Goal: Transaction & Acquisition: Purchase product/service

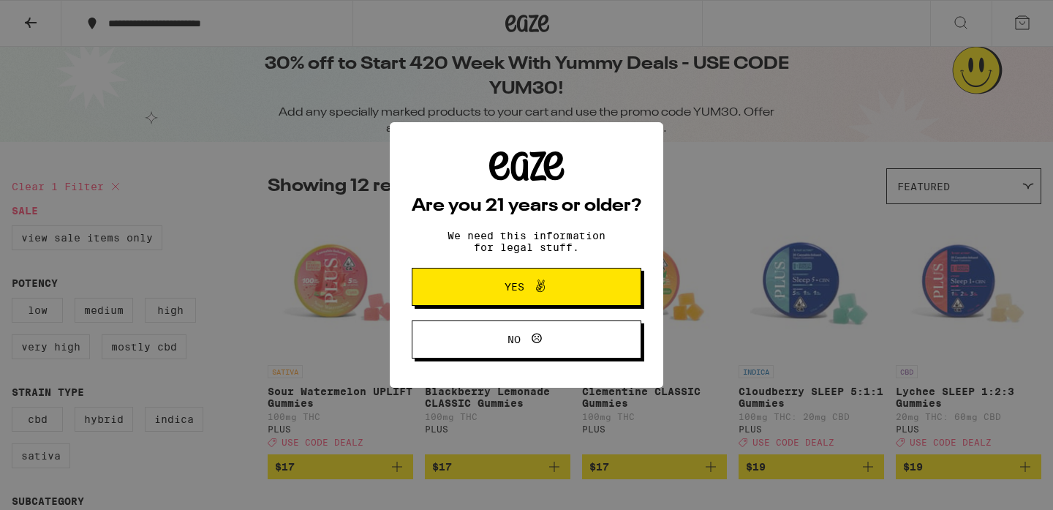
click at [507, 286] on span "Yes" at bounding box center [515, 287] width 20 height 10
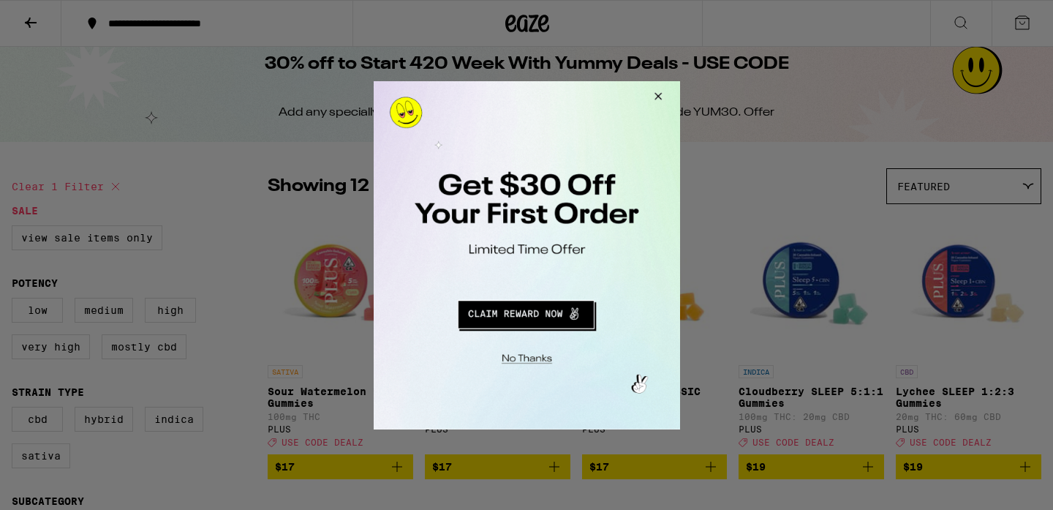
click at [659, 92] on button "Close Modal" at bounding box center [655, 97] width 39 height 35
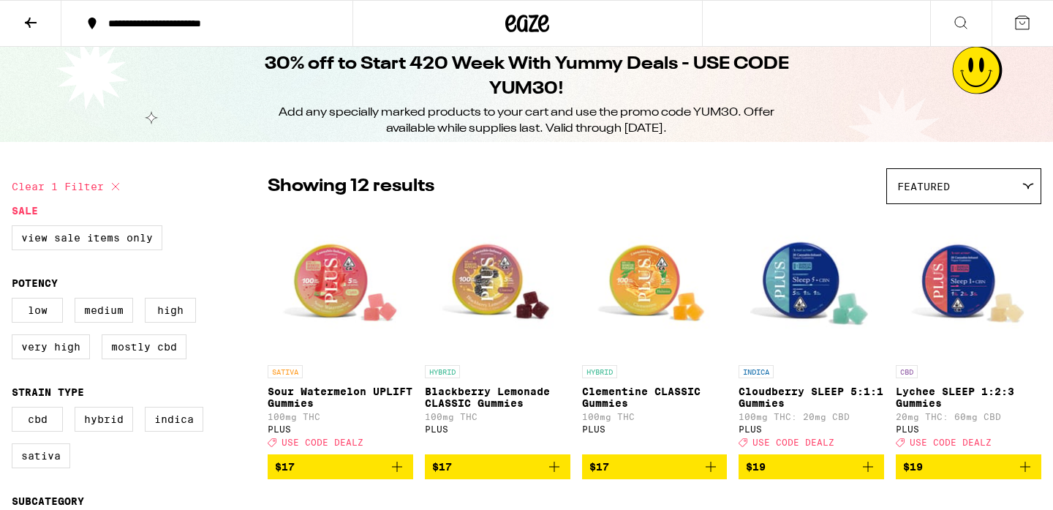
click at [960, 18] on icon at bounding box center [961, 23] width 18 height 18
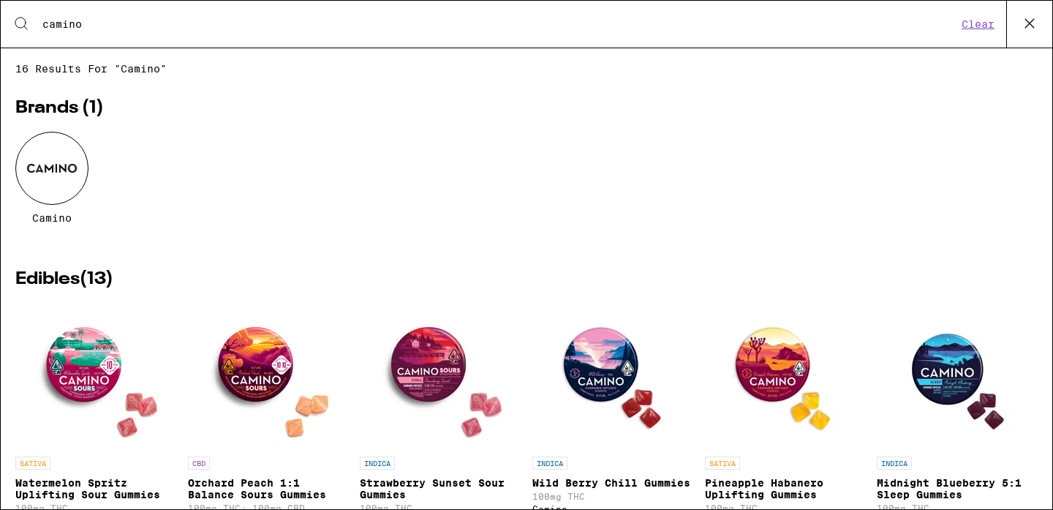
type input "camino"
click at [942, 368] on img "Open page for Midnight Blueberry 5:1 Sleep Gummies from Camino" at bounding box center [957, 376] width 146 height 146
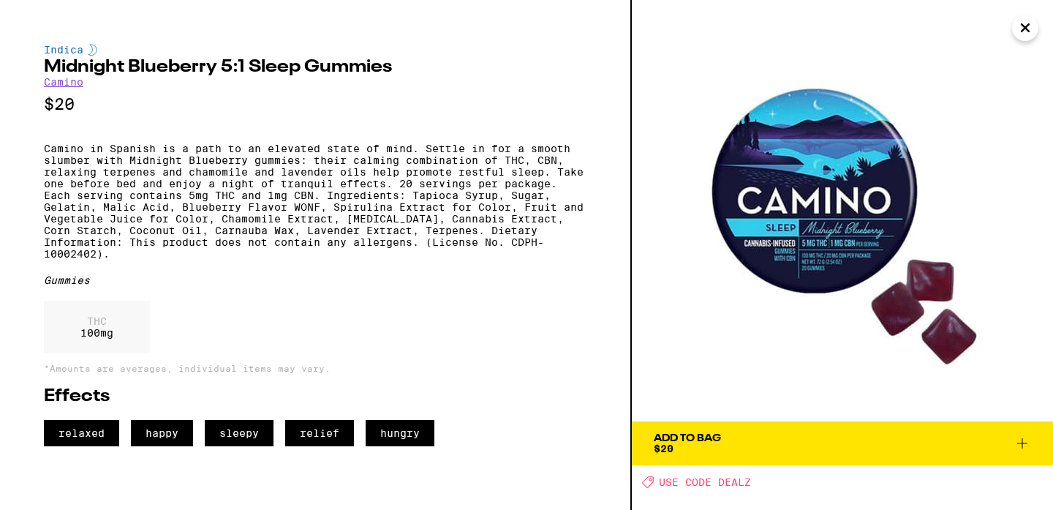
click at [1019, 442] on icon at bounding box center [1023, 443] width 18 height 18
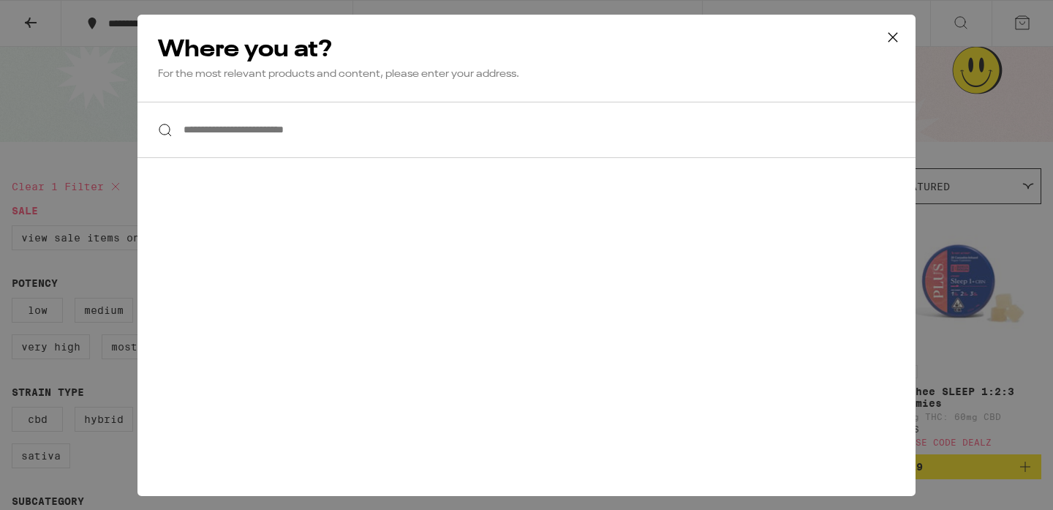
click at [162, 129] on div at bounding box center [527, 130] width 778 height 56
click at [242, 120] on input "**********" at bounding box center [527, 130] width 778 height 56
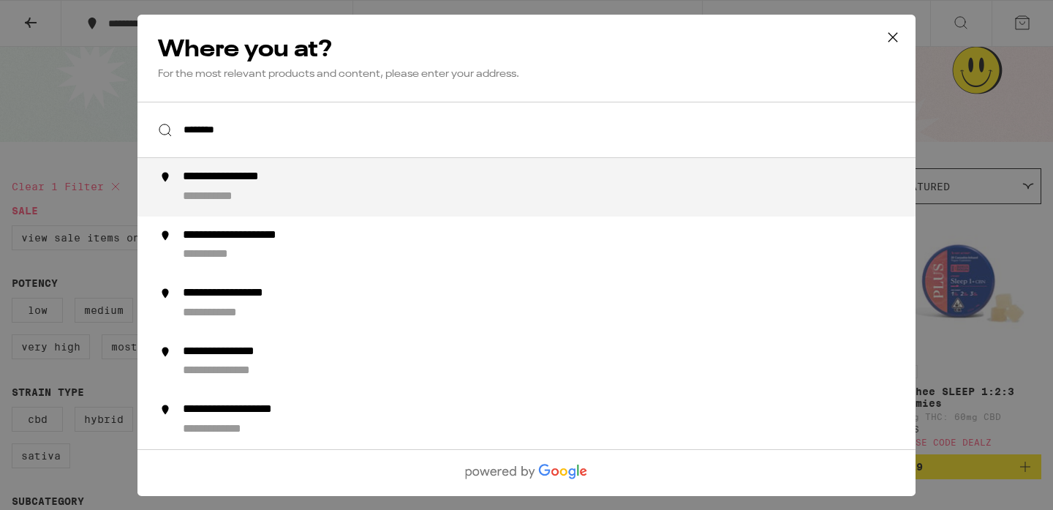
click at [224, 197] on div "**********" at bounding box center [224, 196] width 83 height 15
type input "**********"
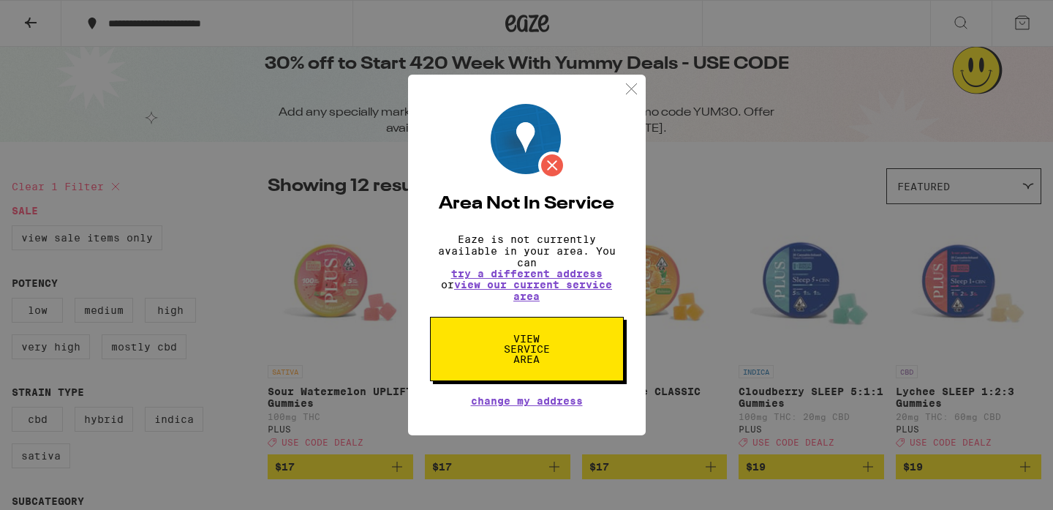
click at [625, 80] on img at bounding box center [631, 89] width 18 height 18
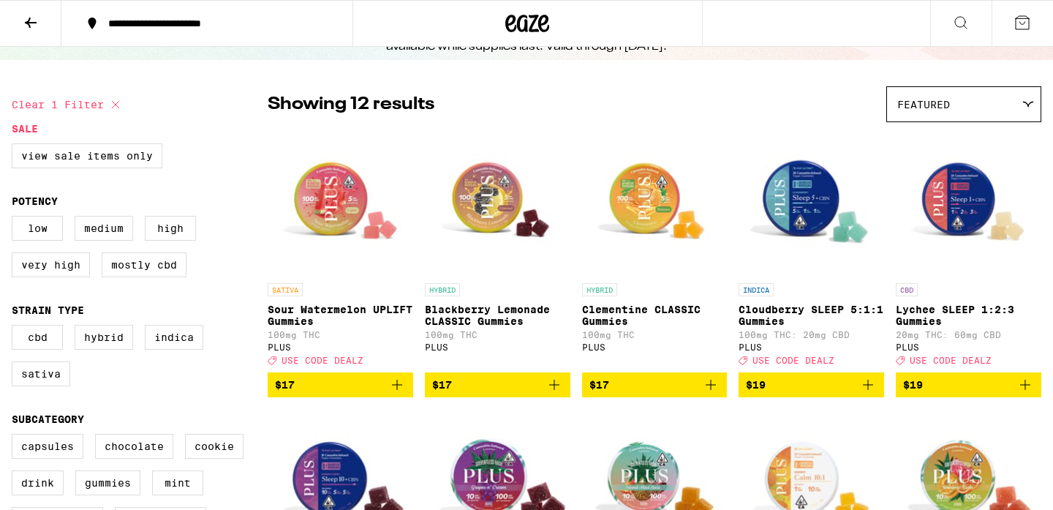
scroll to position [79, 0]
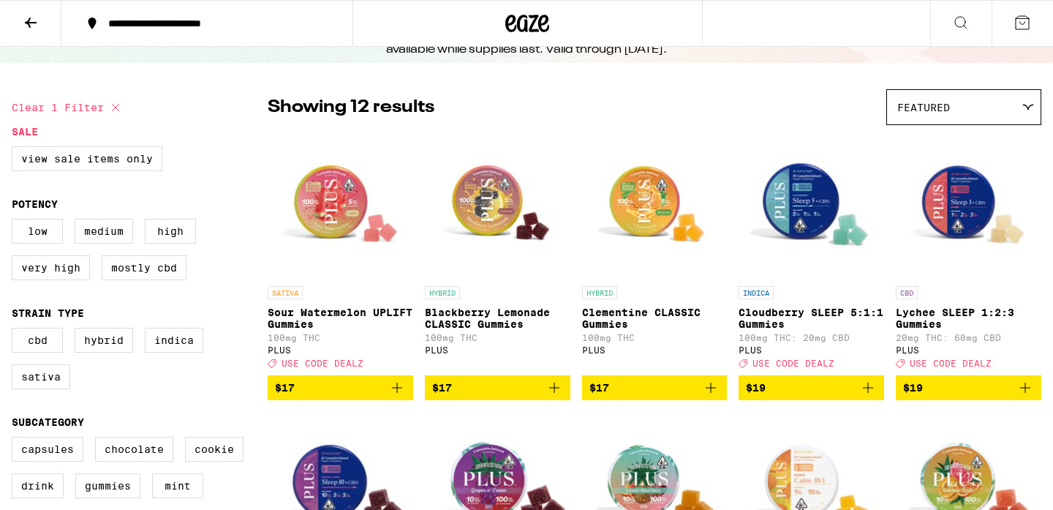
click at [867, 393] on icon "Add to bag" at bounding box center [868, 388] width 10 height 10
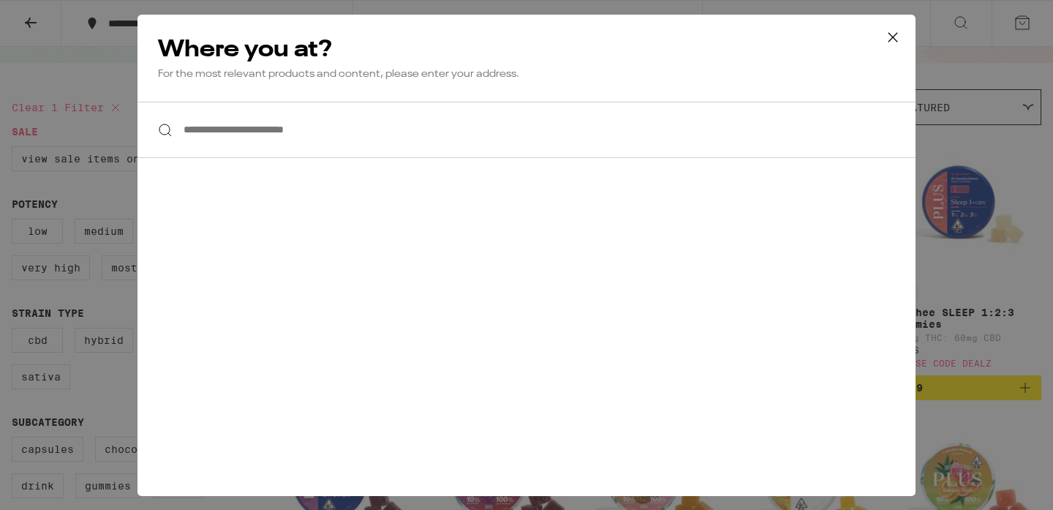
click at [352, 146] on input "**********" at bounding box center [527, 130] width 778 height 56
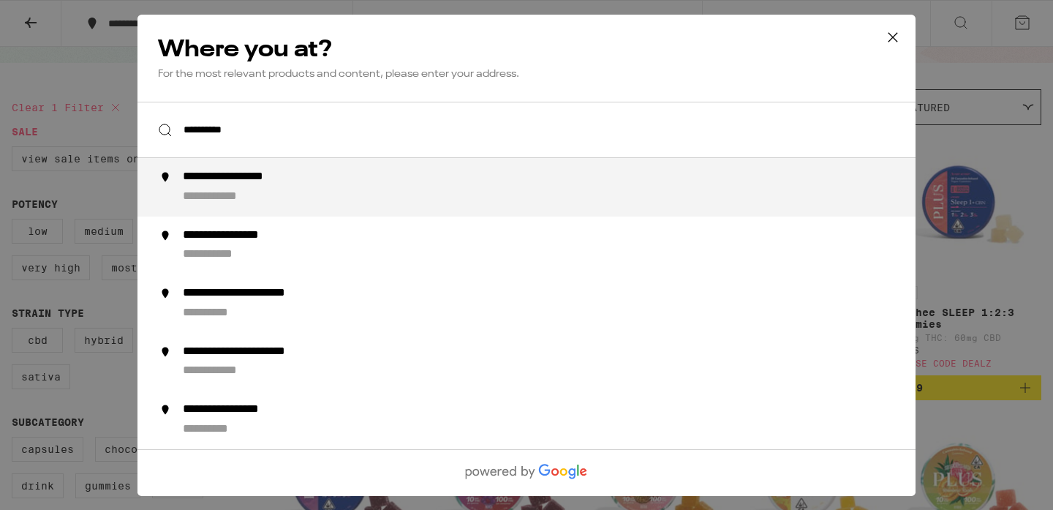
click at [354, 198] on div "**********" at bounding box center [556, 187] width 746 height 35
type input "**********"
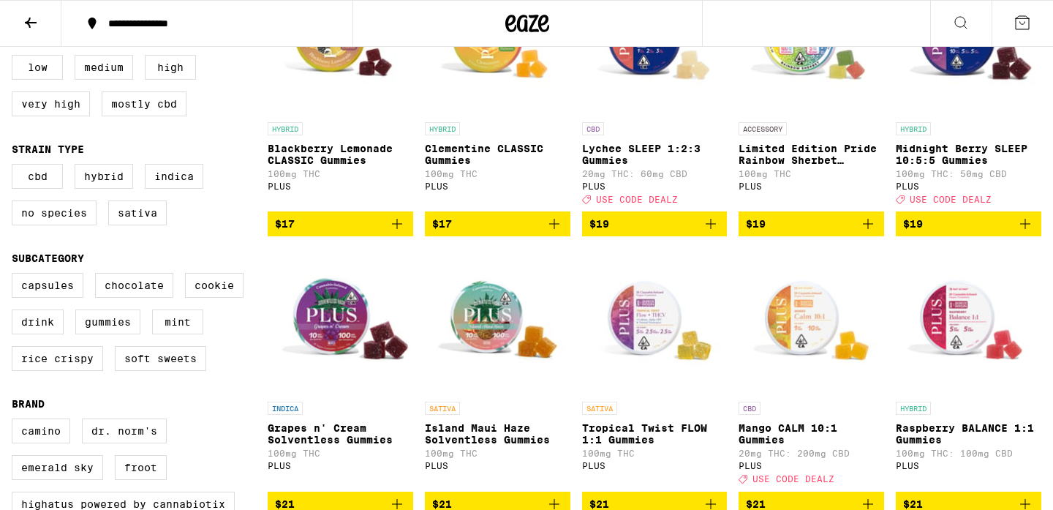
scroll to position [0, 0]
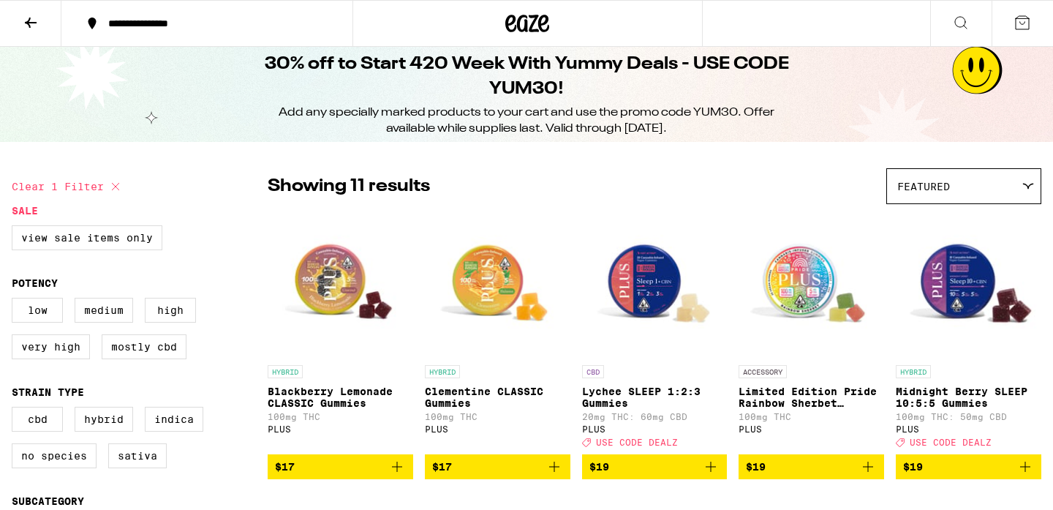
click at [956, 18] on icon at bounding box center [961, 23] width 12 height 12
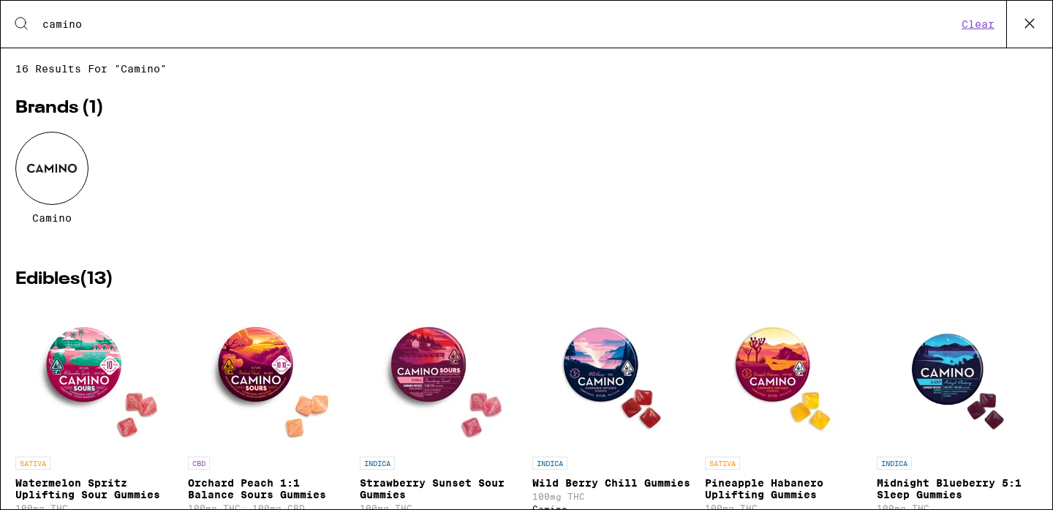
click at [927, 386] on img "Open page for Midnight Blueberry 5:1 Sleep Gummies from Camino" at bounding box center [957, 376] width 146 height 146
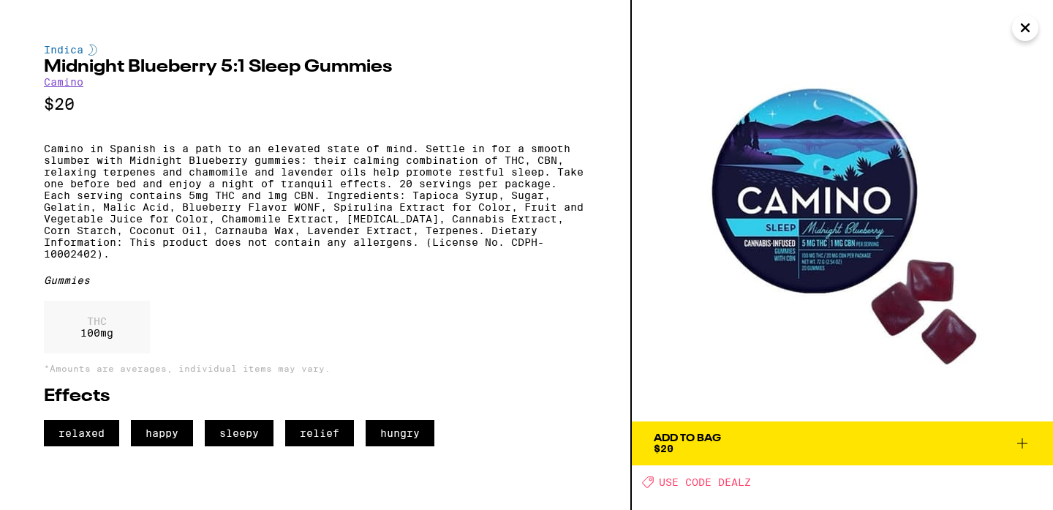
click at [1022, 440] on icon at bounding box center [1023, 443] width 18 height 18
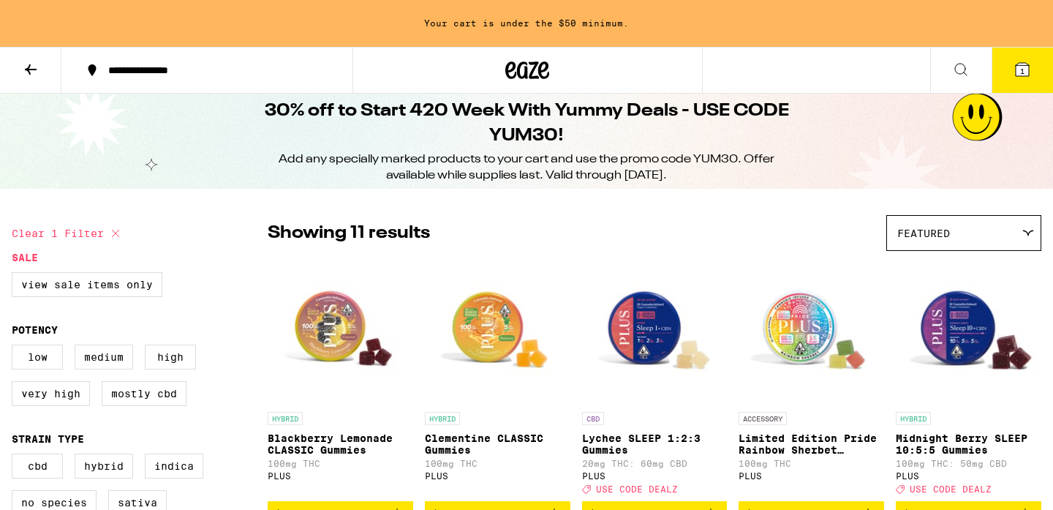
click at [963, 68] on icon at bounding box center [961, 70] width 18 height 18
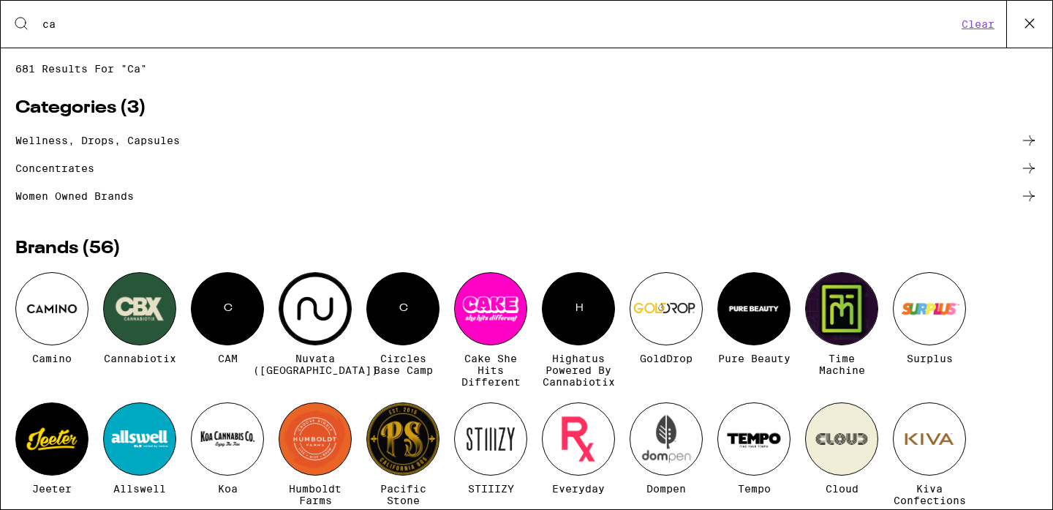
type input "c"
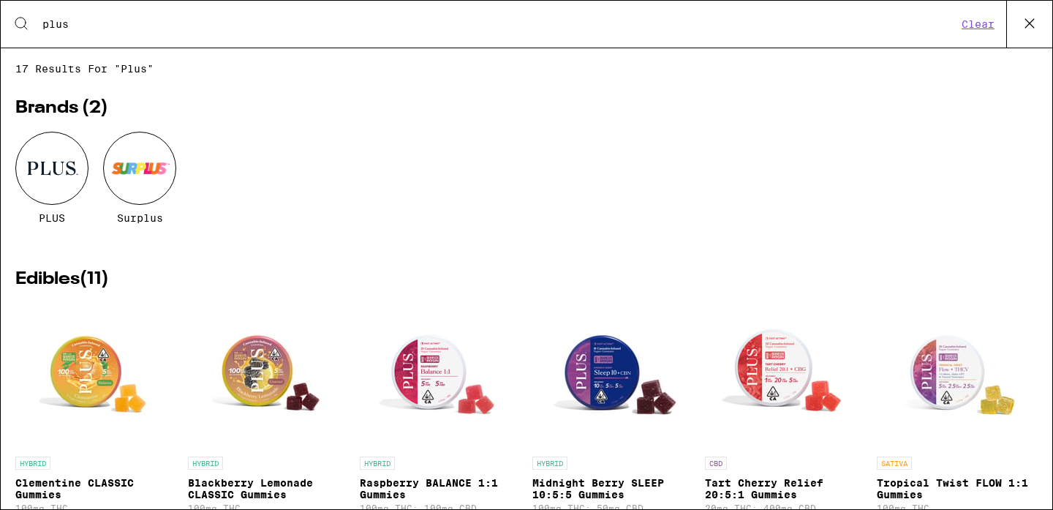
type input "plus"
click at [57, 171] on div at bounding box center [51, 168] width 73 height 73
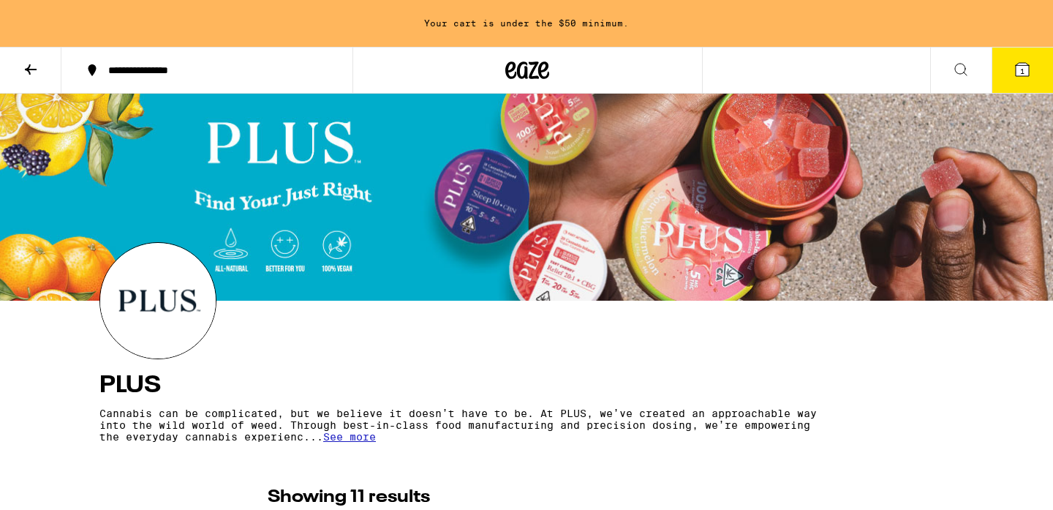
click at [963, 67] on icon at bounding box center [961, 70] width 18 height 18
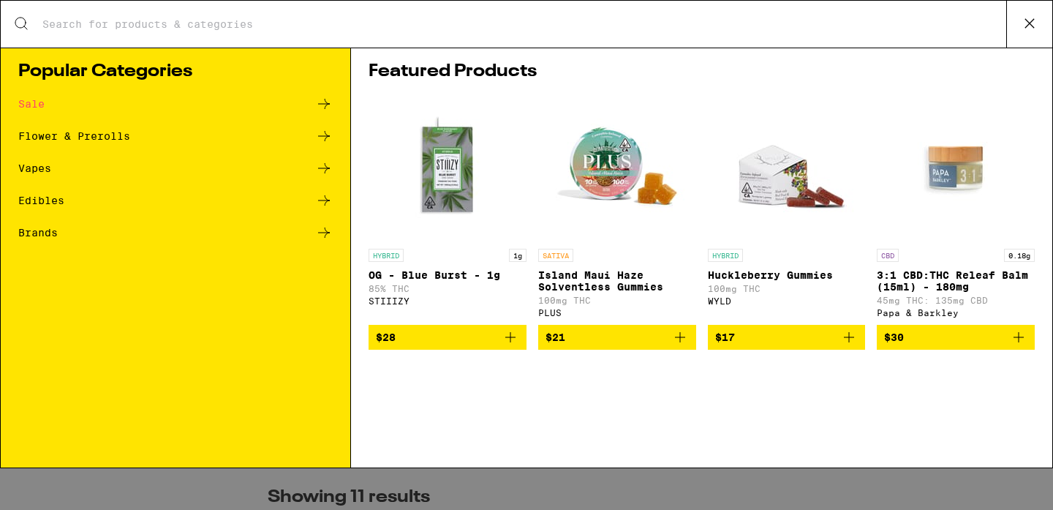
click at [710, 30] on input "Search for Products" at bounding box center [524, 24] width 965 height 13
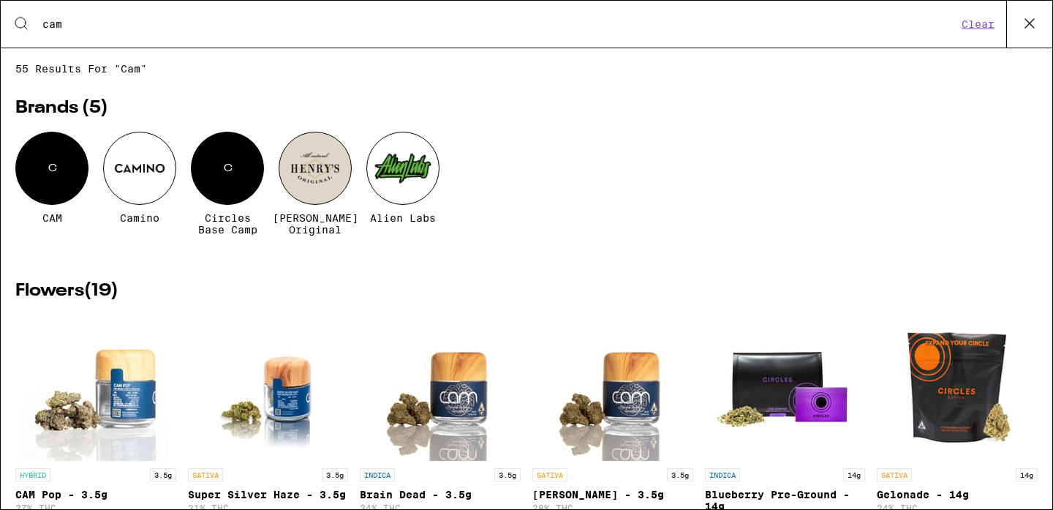
type input "cam"
click at [152, 172] on div at bounding box center [139, 168] width 73 height 73
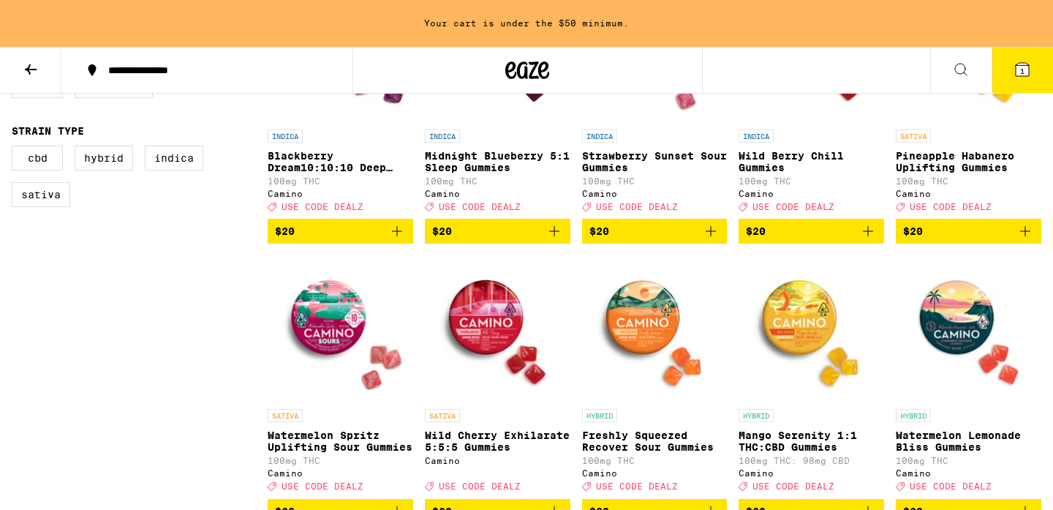
scroll to position [322, 0]
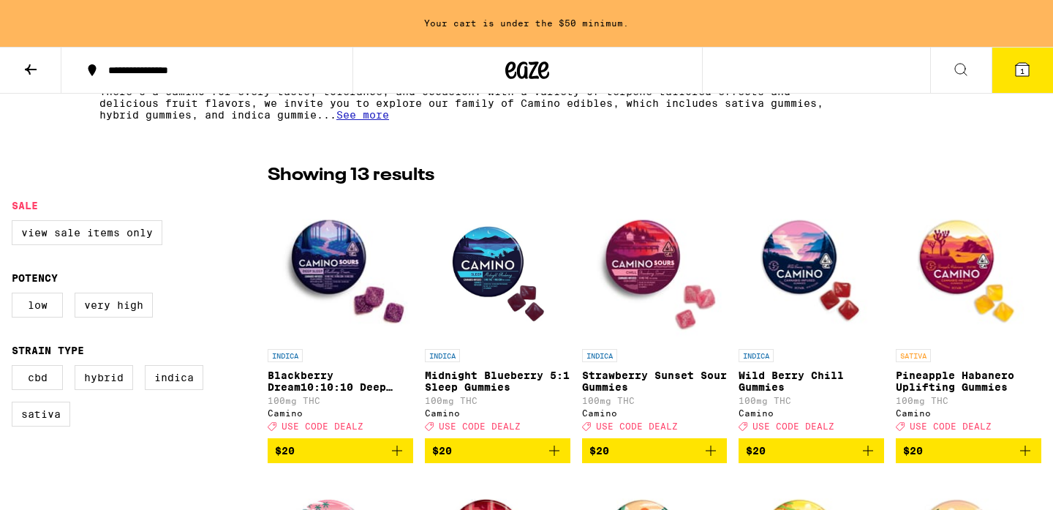
click at [797, 457] on span "$20" at bounding box center [811, 451] width 131 height 18
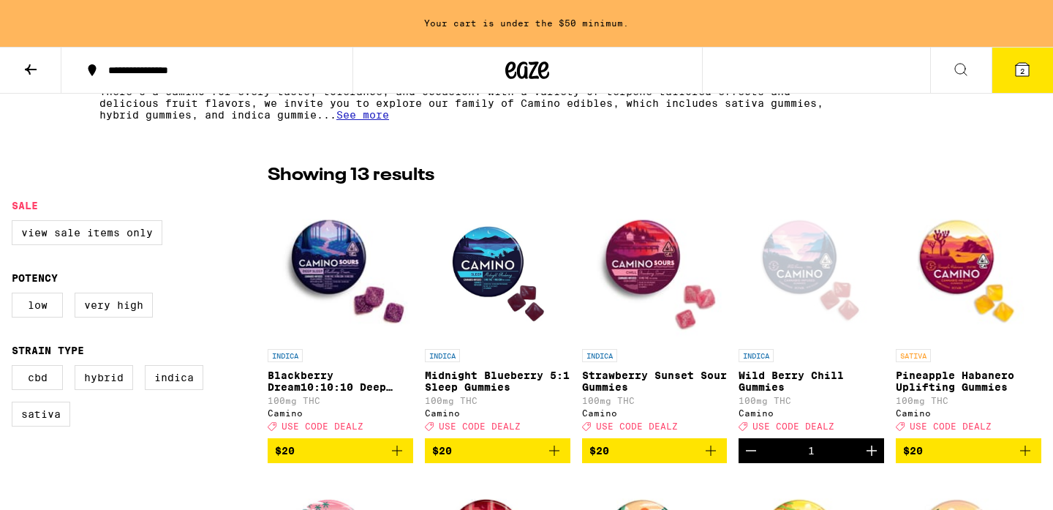
click at [521, 68] on icon at bounding box center [527, 70] width 44 height 26
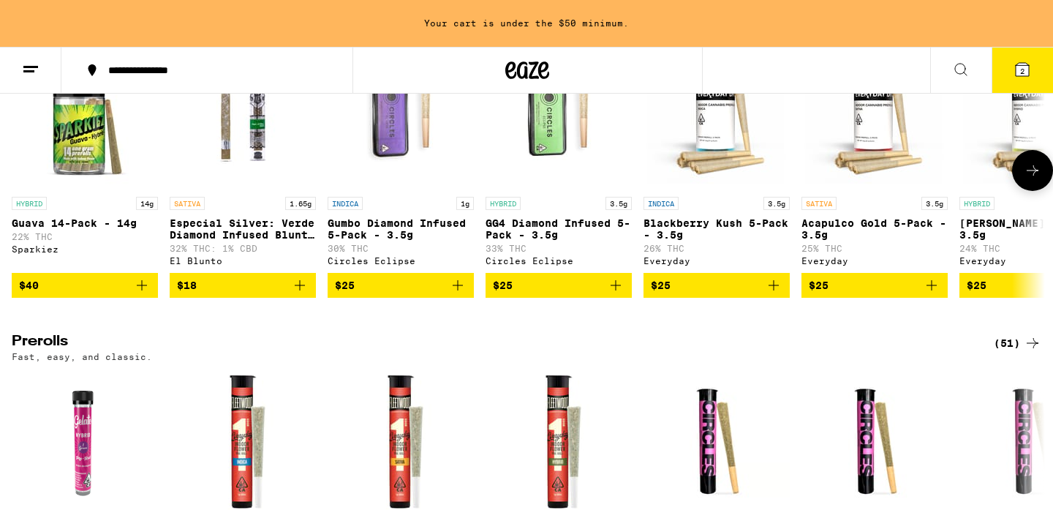
scroll to position [3656, 0]
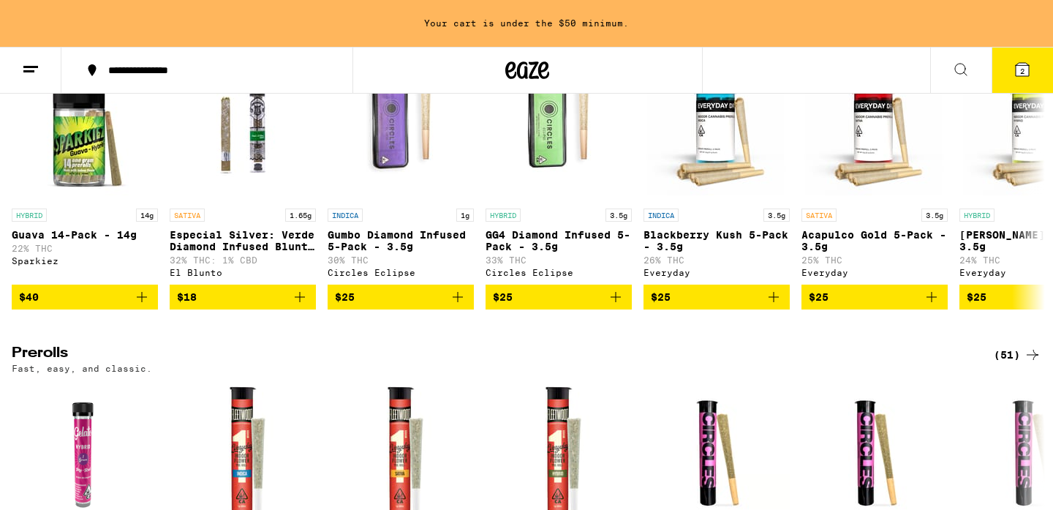
click at [22, 65] on icon at bounding box center [31, 70] width 18 height 18
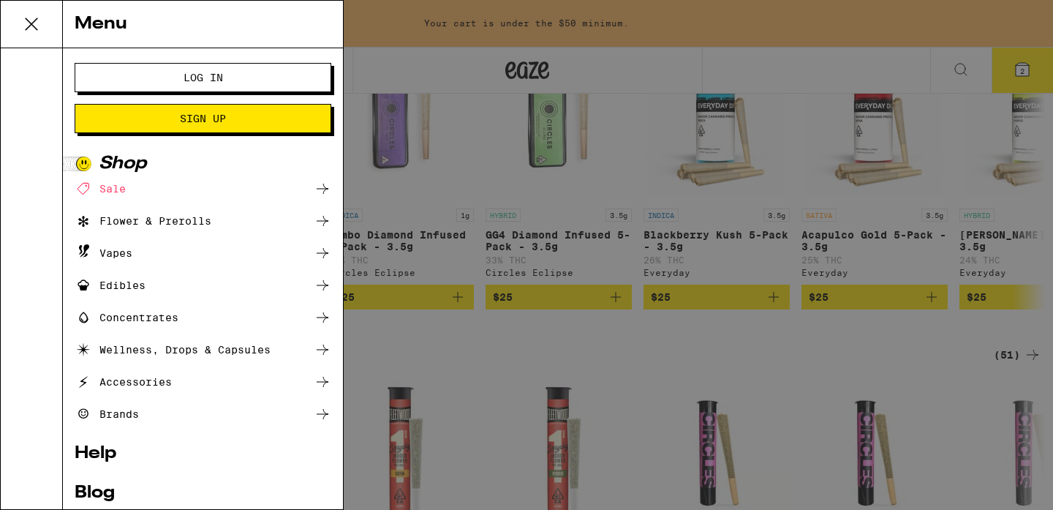
click at [114, 285] on div "Edibles" at bounding box center [110, 285] width 71 height 18
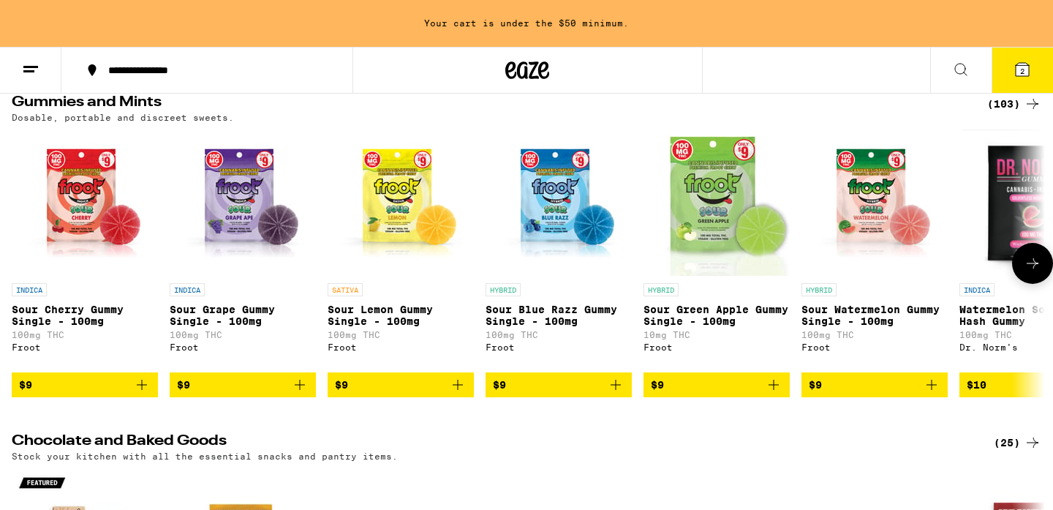
scroll to position [157, 0]
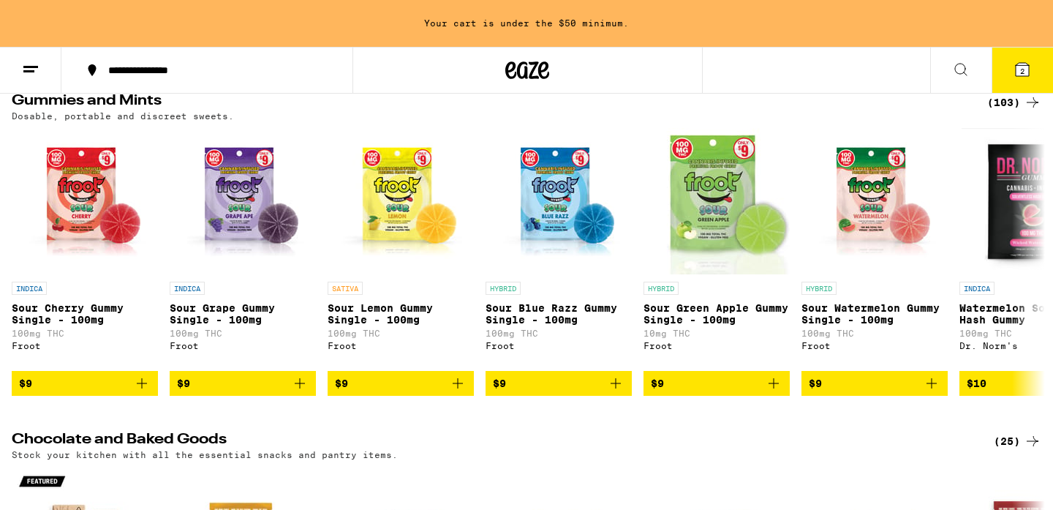
click at [998, 103] on div "(103)" at bounding box center [1014, 103] width 54 height 18
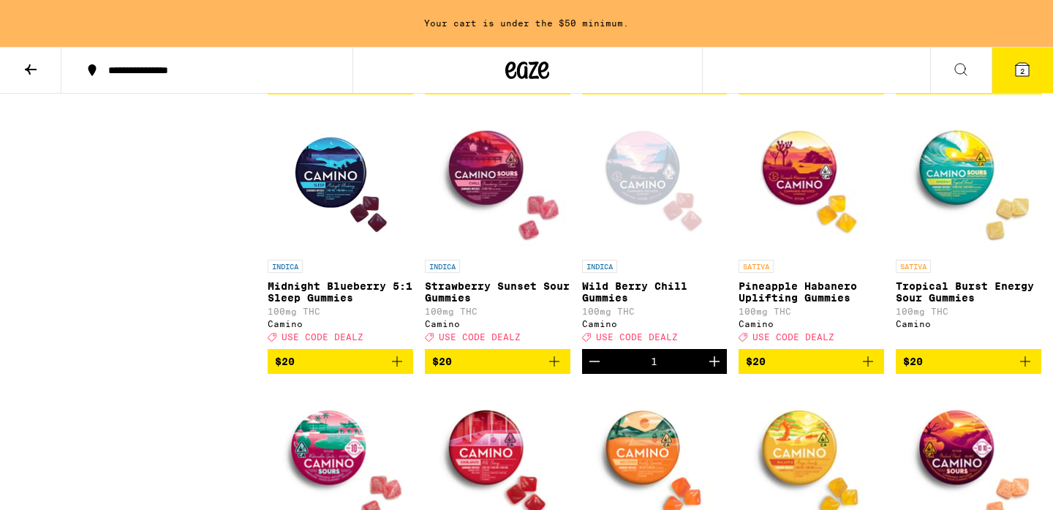
scroll to position [3097, 0]
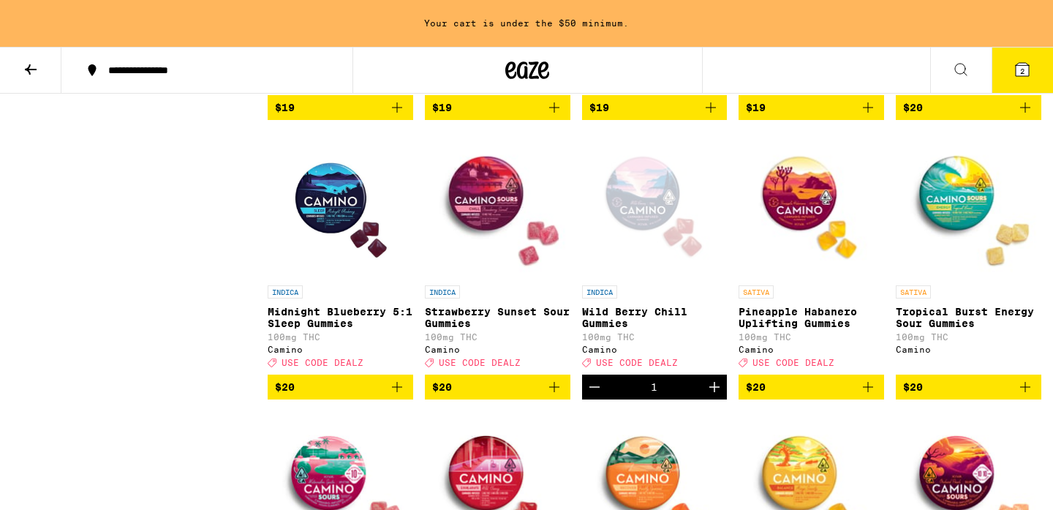
click at [1028, 68] on icon at bounding box center [1022, 69] width 13 height 13
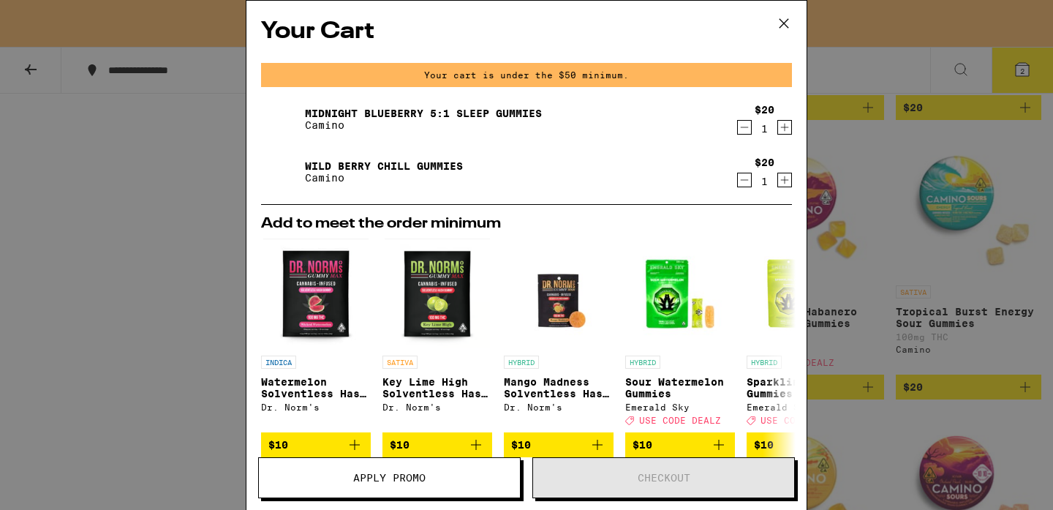
click at [780, 22] on icon at bounding box center [784, 23] width 22 height 22
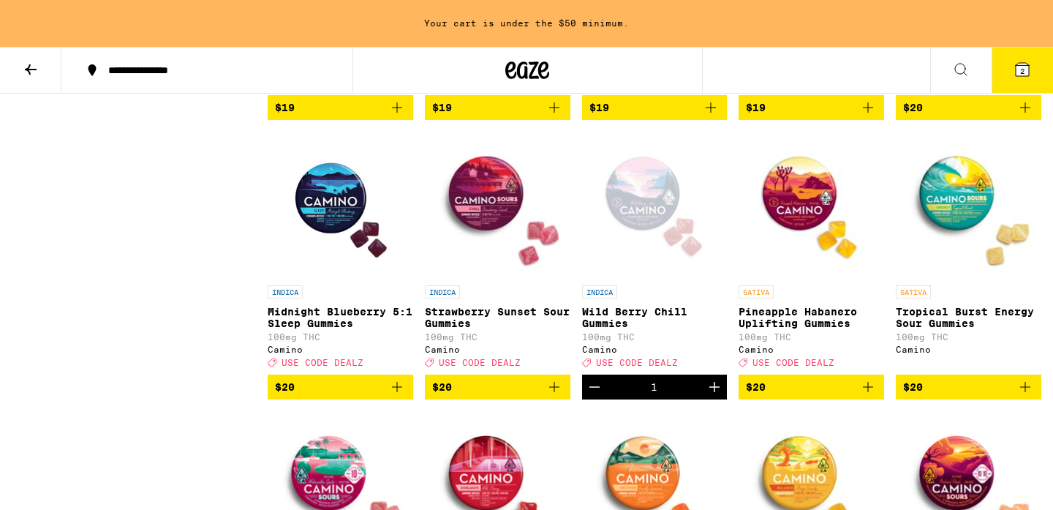
click at [552, 396] on icon "Add to bag" at bounding box center [555, 387] width 18 height 18
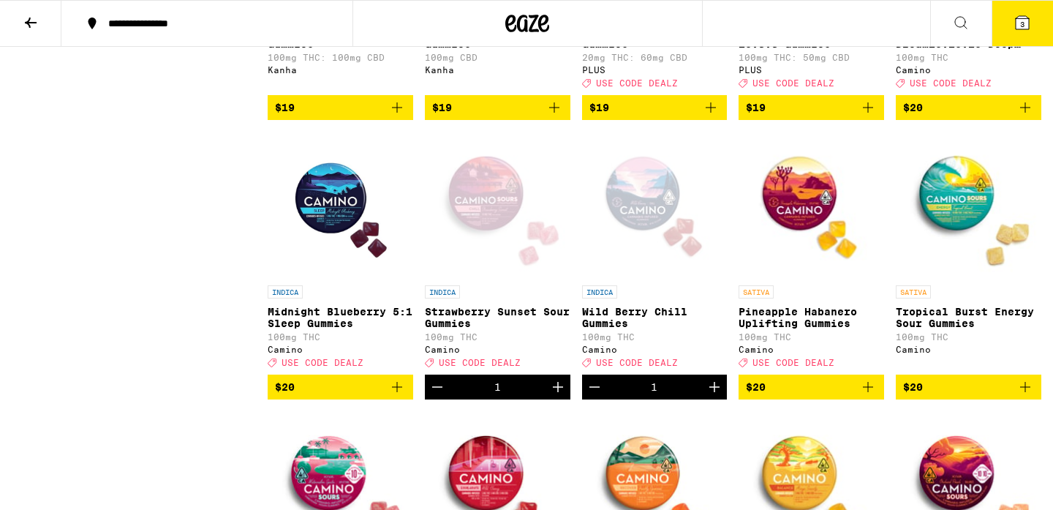
click at [1024, 26] on span "3" at bounding box center [1022, 24] width 4 height 9
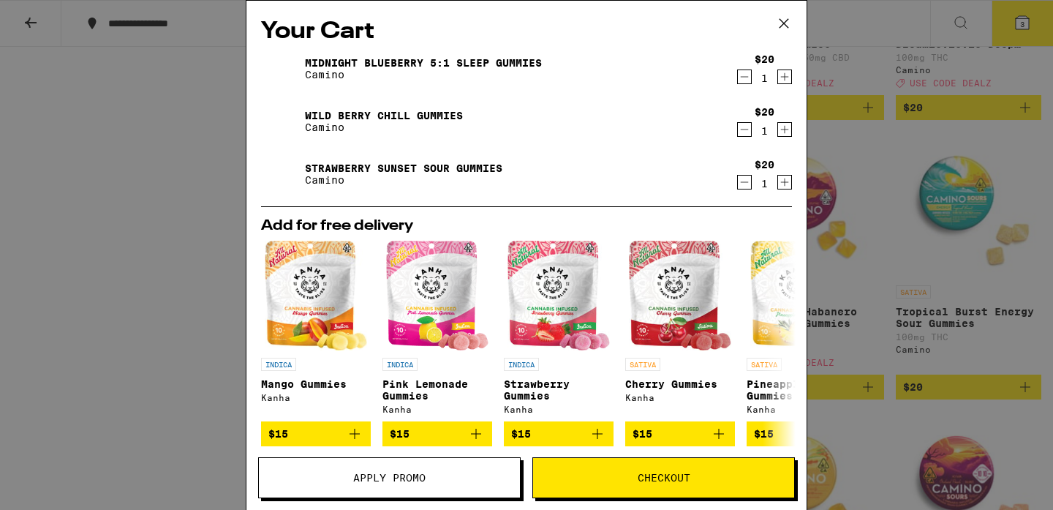
click at [493, 472] on span "Apply Promo" at bounding box center [389, 477] width 261 height 10
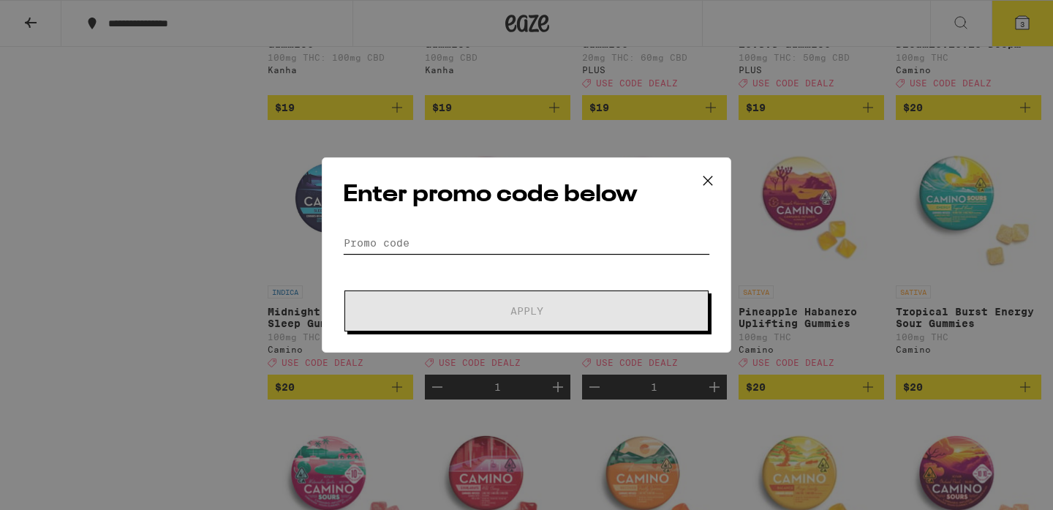
click at [434, 240] on input "Promo Code" at bounding box center [526, 243] width 367 height 22
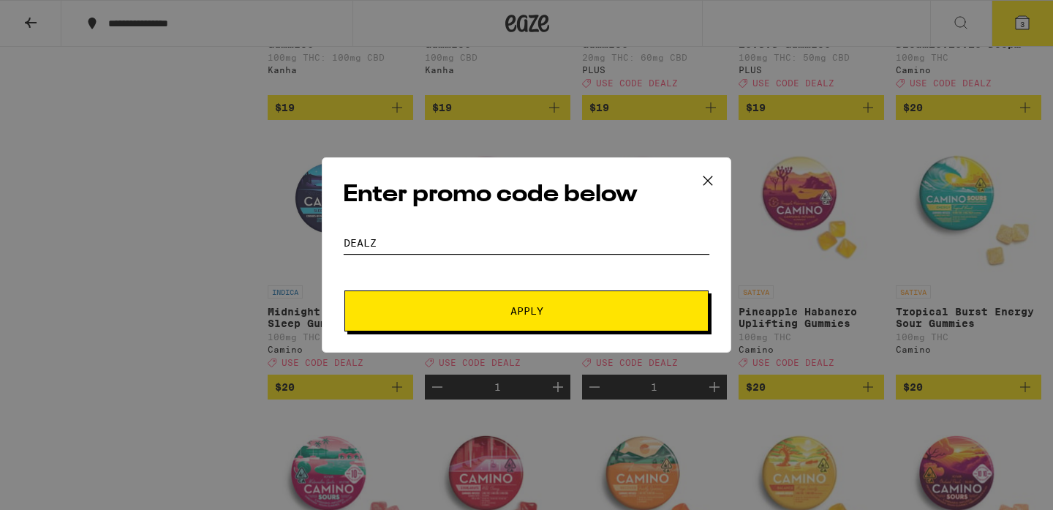
type input "DEALZ"
click at [420, 306] on span "Apply" at bounding box center [526, 311] width 263 height 10
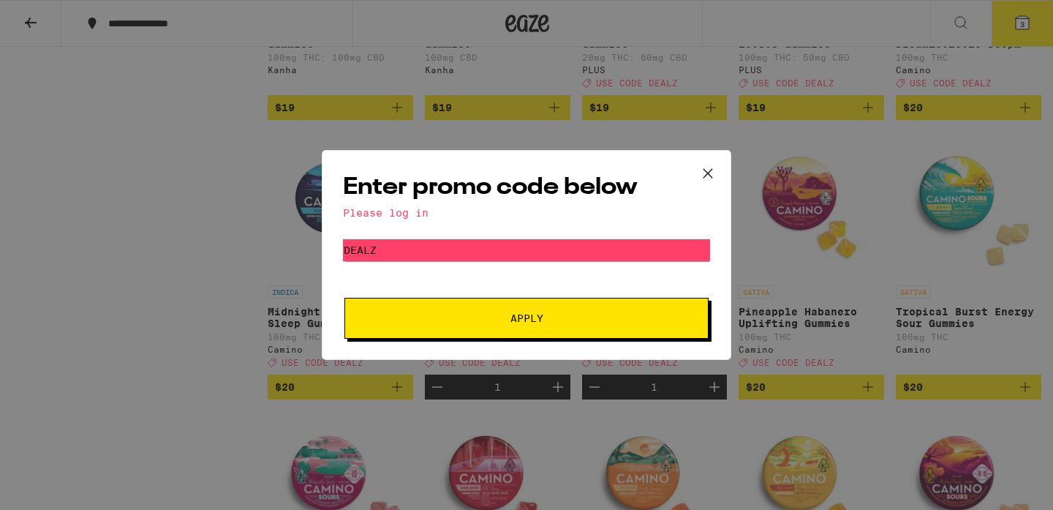
click at [707, 168] on icon at bounding box center [708, 173] width 22 height 22
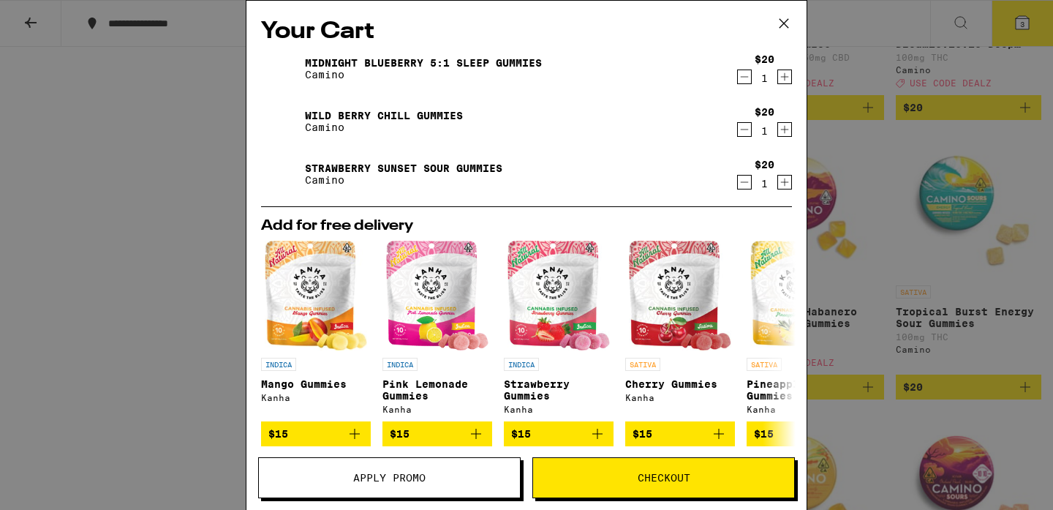
click at [781, 19] on icon at bounding box center [784, 23] width 22 height 22
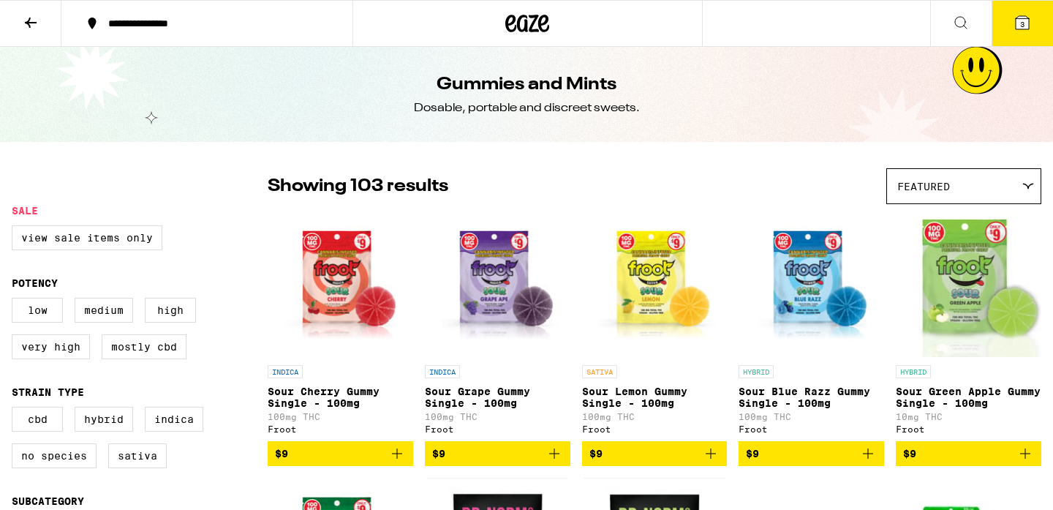
click at [1028, 23] on icon at bounding box center [1022, 22] width 13 height 13
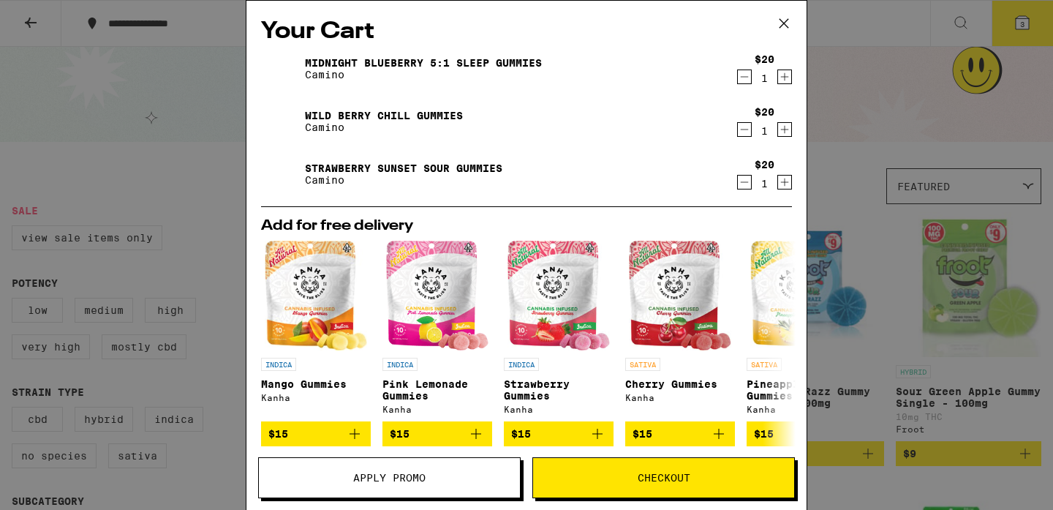
click at [652, 474] on span "Checkout" at bounding box center [664, 477] width 53 height 10
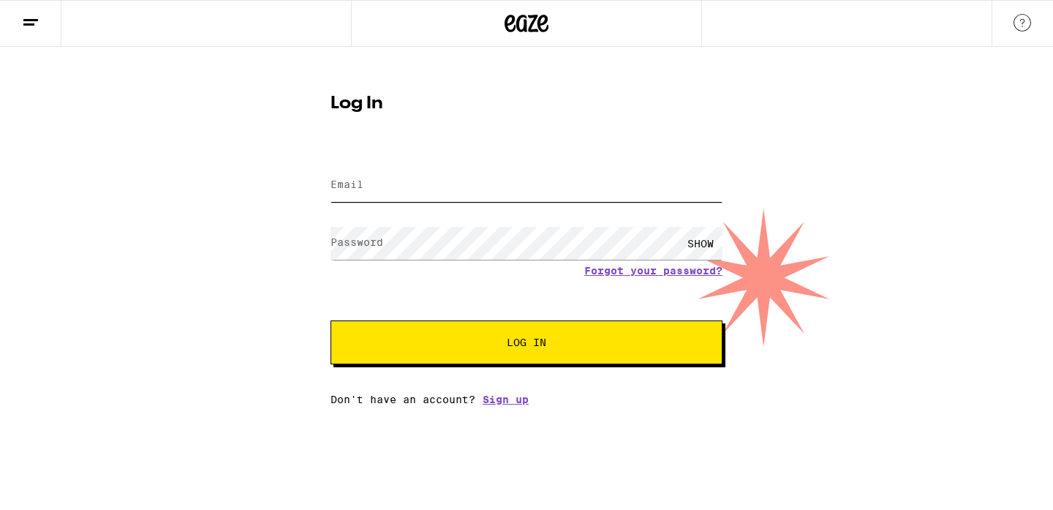
type input "[EMAIL_ADDRESS][DOMAIN_NAME]"
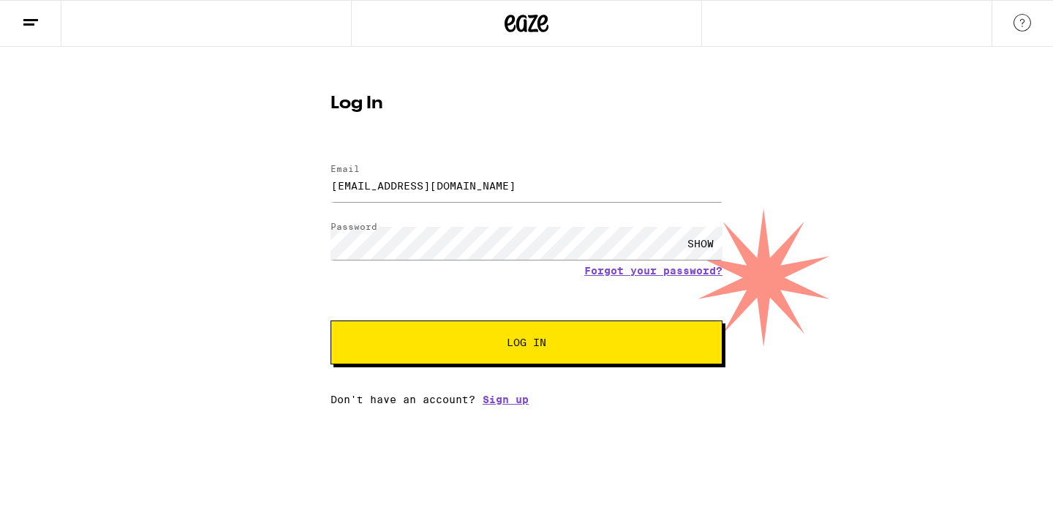
click at [570, 347] on span "Log In" at bounding box center [527, 342] width 274 height 10
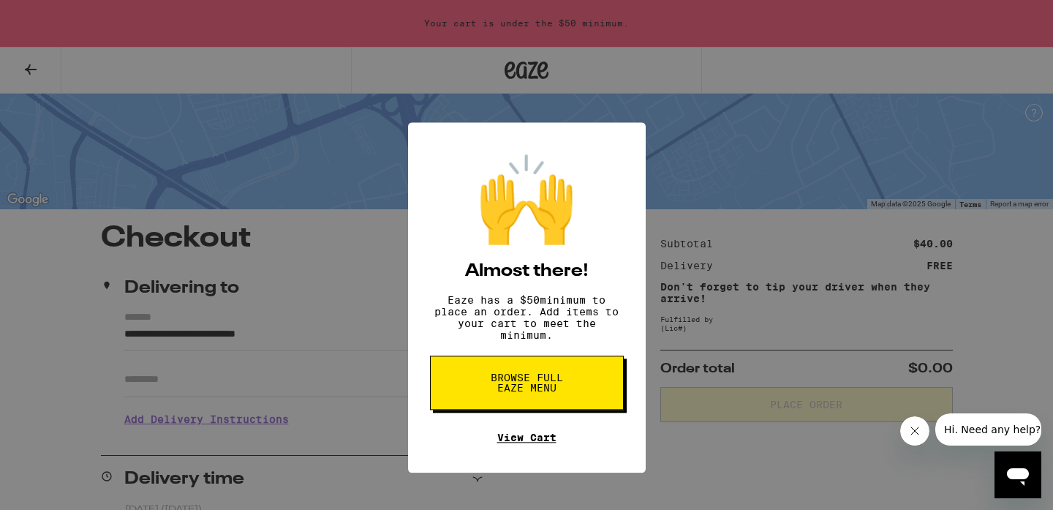
click at [518, 401] on link "View Cart" at bounding box center [526, 395] width 59 height 12
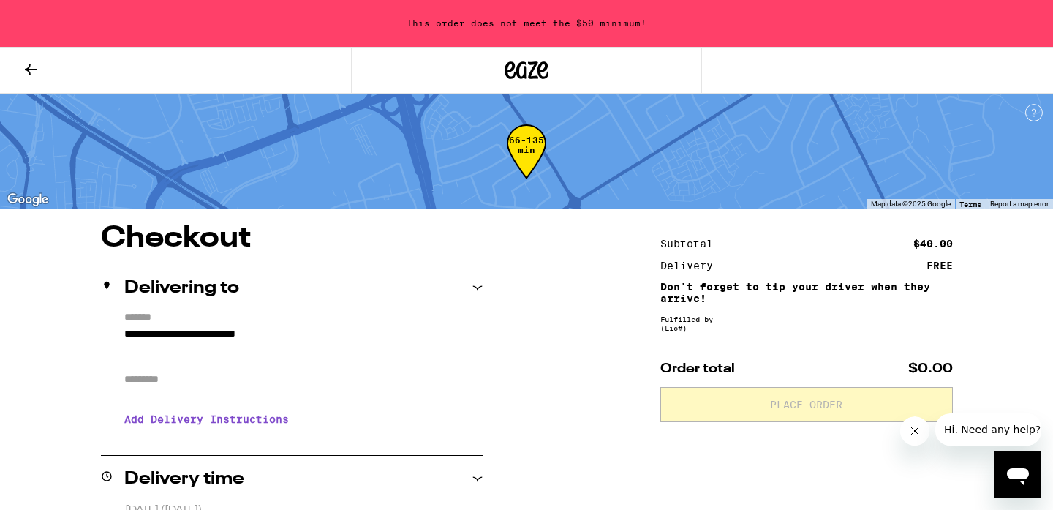
click at [23, 67] on icon at bounding box center [31, 70] width 18 height 18
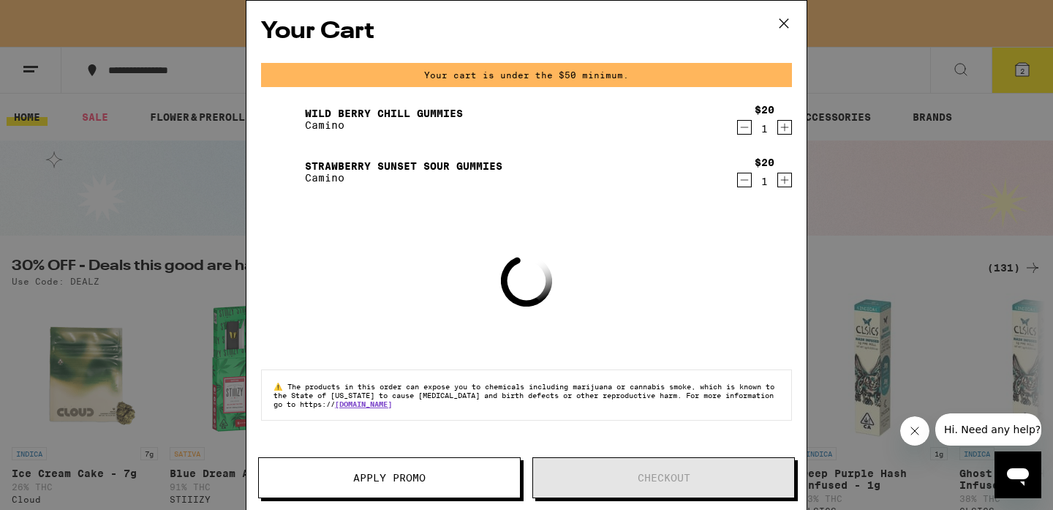
click at [782, 25] on icon at bounding box center [784, 23] width 9 height 9
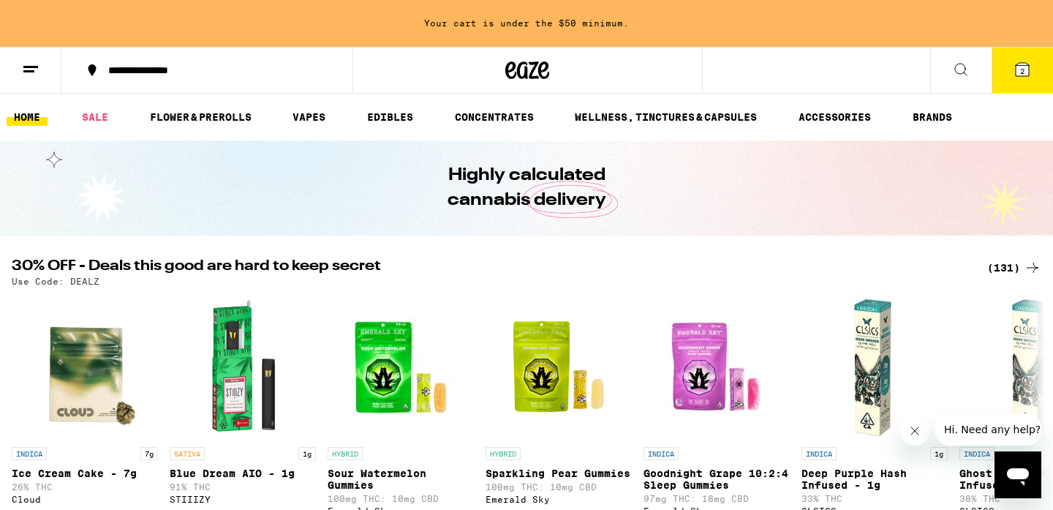
click at [959, 64] on icon at bounding box center [961, 70] width 12 height 12
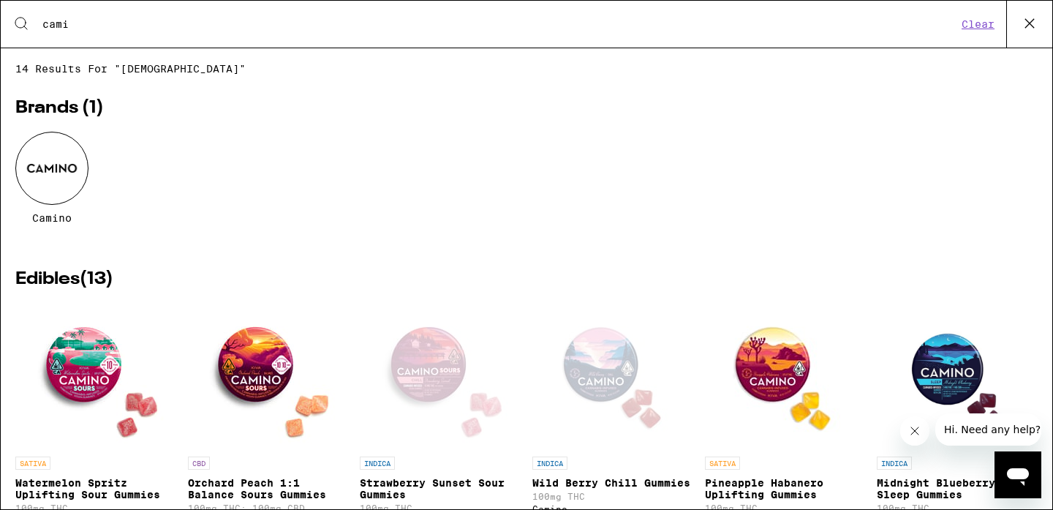
type input "cami"
click at [934, 373] on img "Open page for Midnight Blueberry 5:1 Sleep Gummies from Camino" at bounding box center [957, 376] width 146 height 146
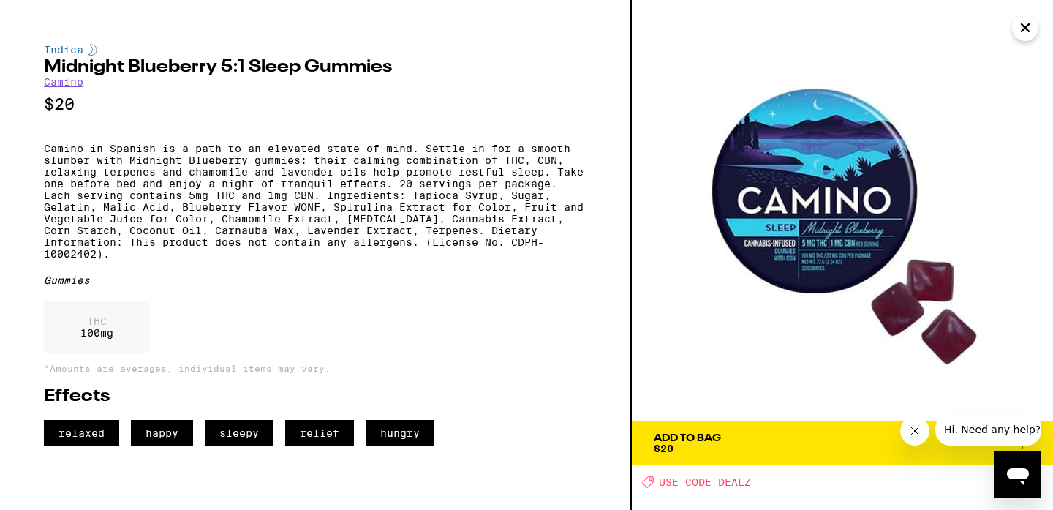
click at [685, 442] on div "Add To Bag" at bounding box center [687, 438] width 67 height 10
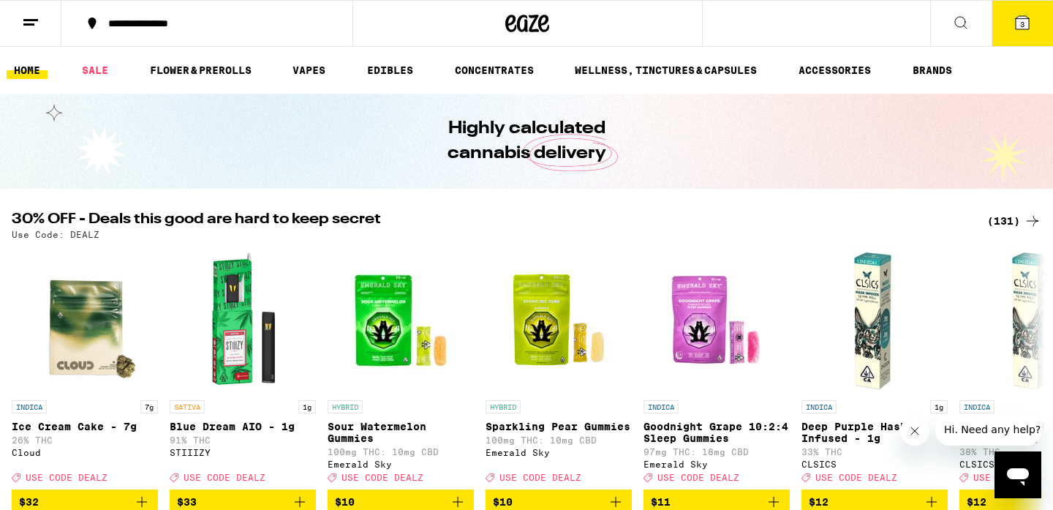
click at [1022, 26] on span "3" at bounding box center [1022, 24] width 4 height 9
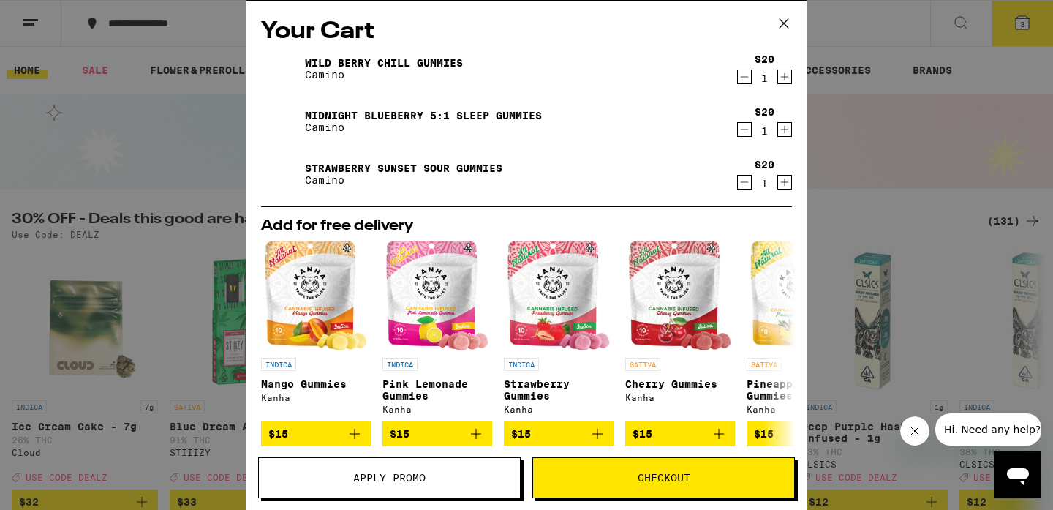
click at [694, 477] on span "Checkout" at bounding box center [663, 477] width 261 height 10
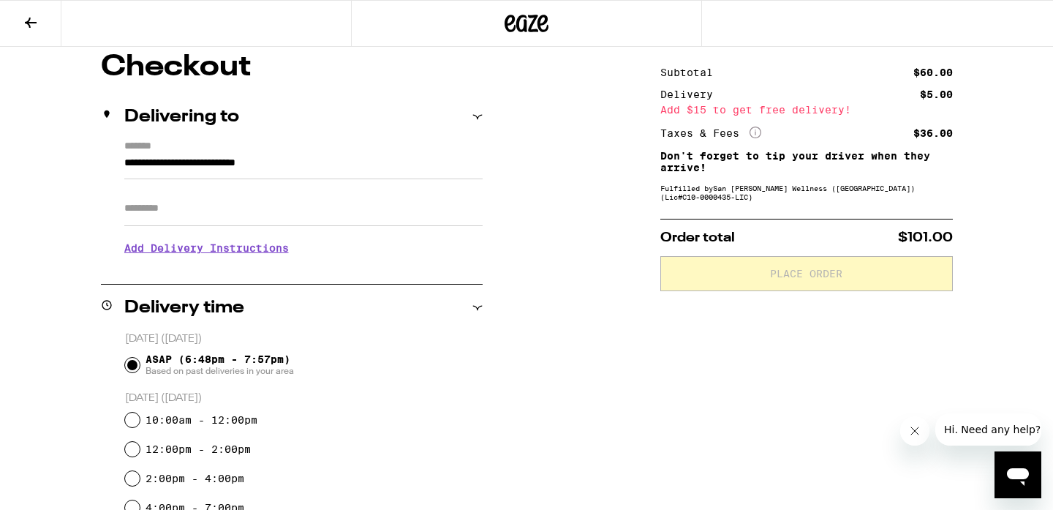
scroll to position [545, 0]
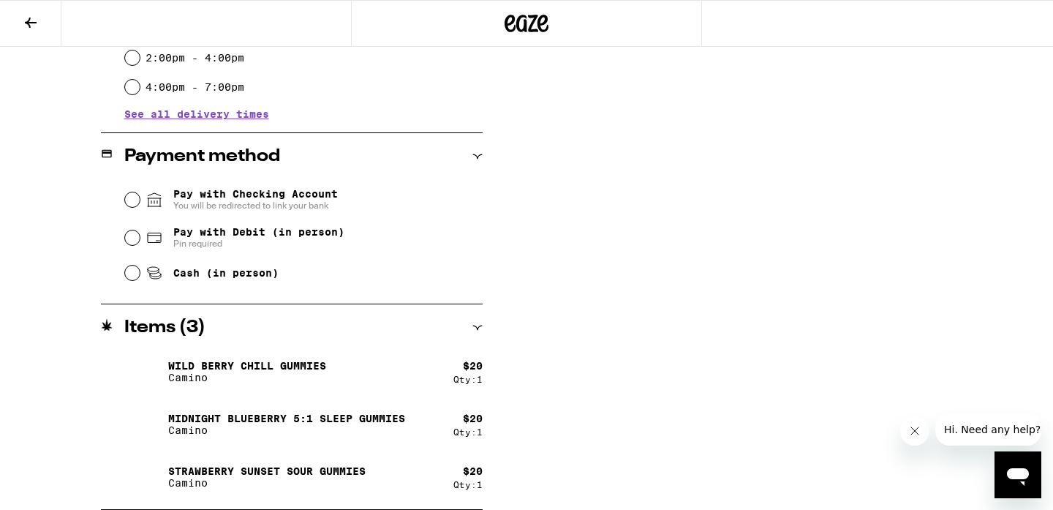
click at [477, 156] on icon at bounding box center [477, 156] width 10 height 10
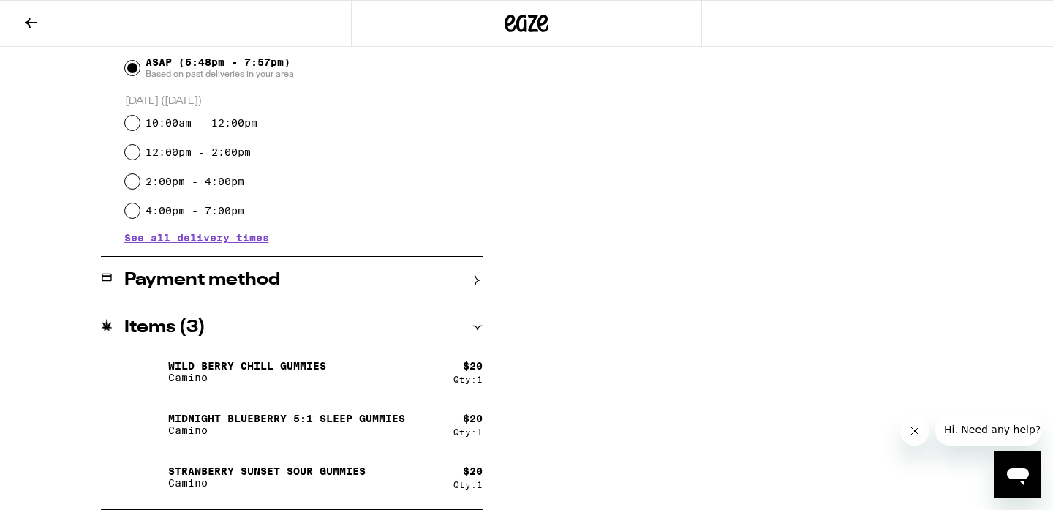
scroll to position [421, 0]
click at [475, 275] on icon at bounding box center [477, 280] width 10 height 10
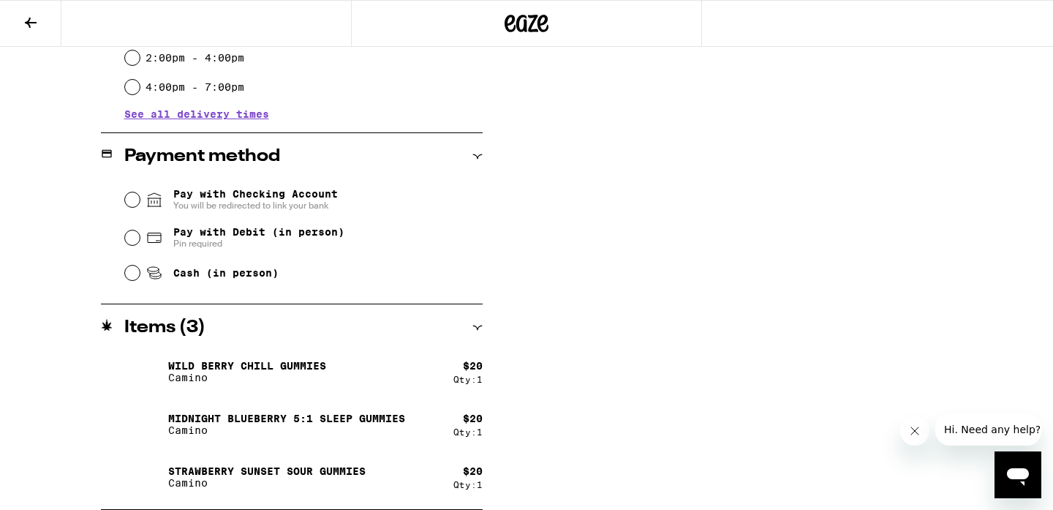
scroll to position [0, 0]
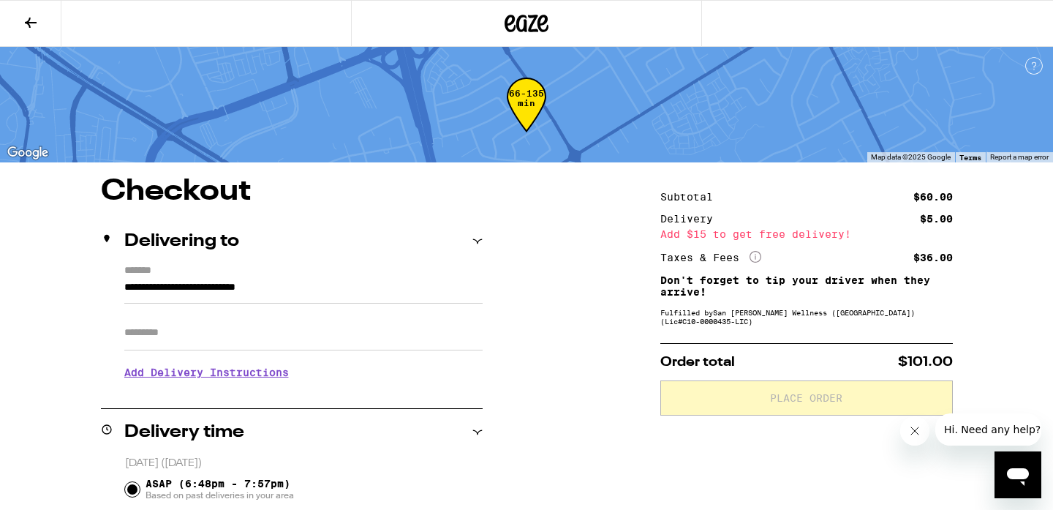
click at [526, 17] on icon at bounding box center [527, 24] width 22 height 18
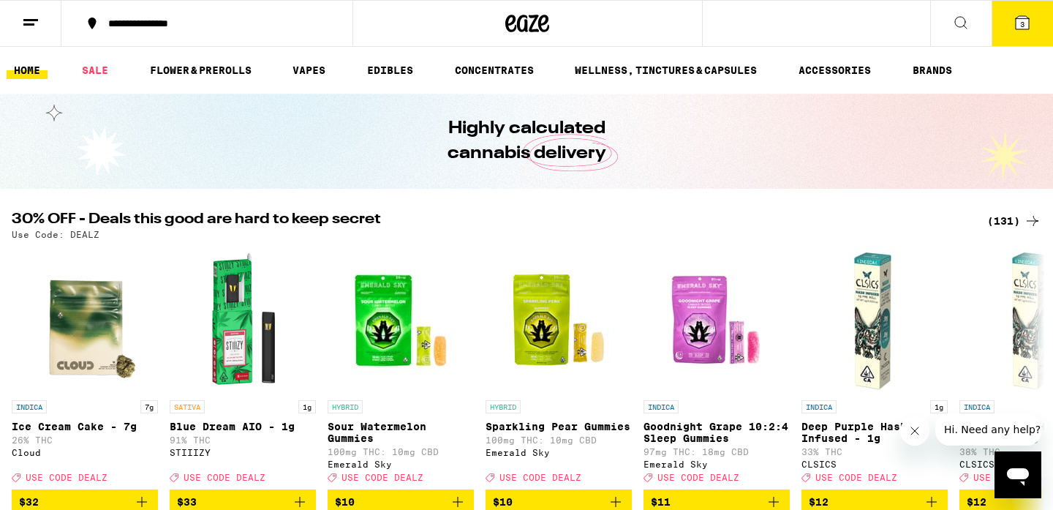
click at [1020, 23] on span "3" at bounding box center [1022, 24] width 4 height 9
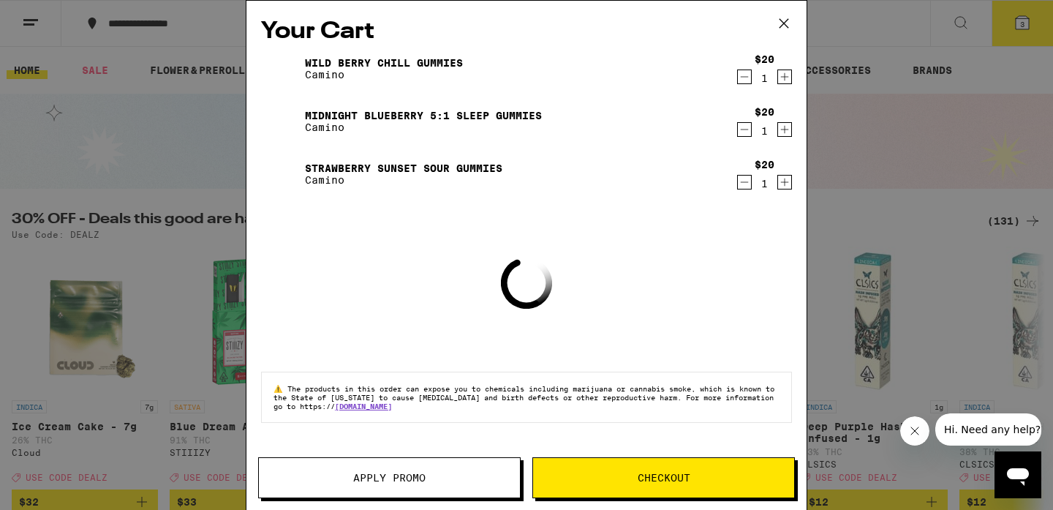
click at [448, 478] on span "Apply Promo" at bounding box center [389, 477] width 261 height 10
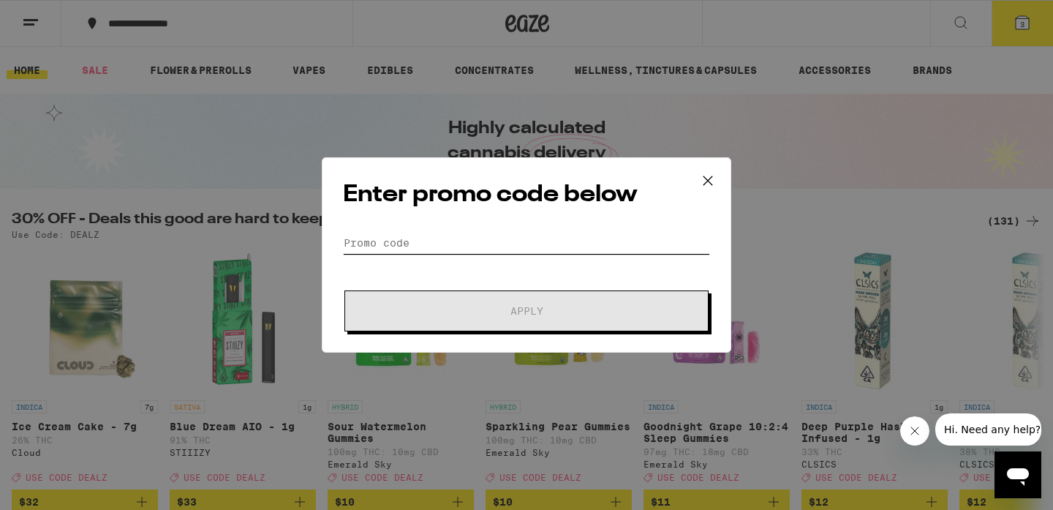
click at [356, 239] on input "Promo Code" at bounding box center [526, 243] width 367 height 22
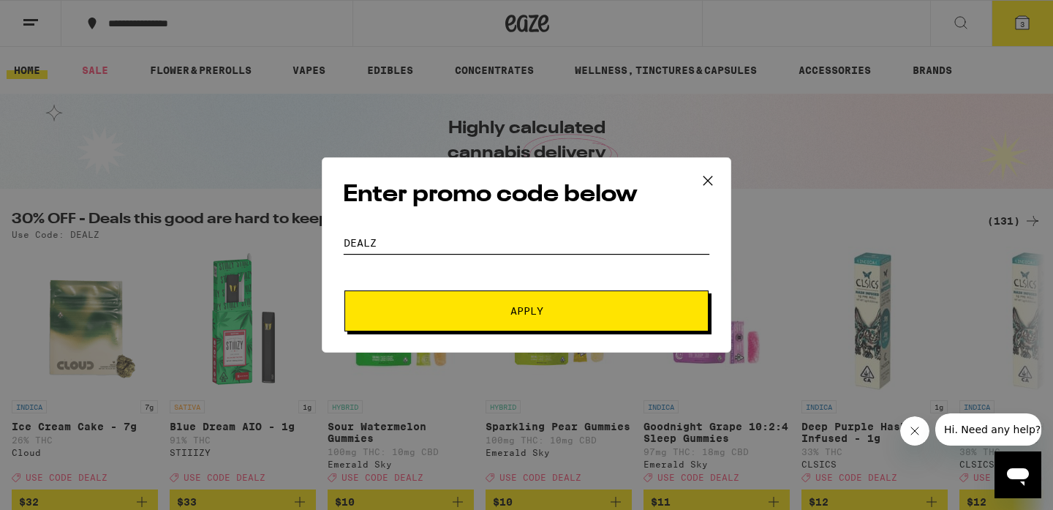
type input "DEALZ"
click at [515, 316] on span "Apply" at bounding box center [527, 311] width 33 height 10
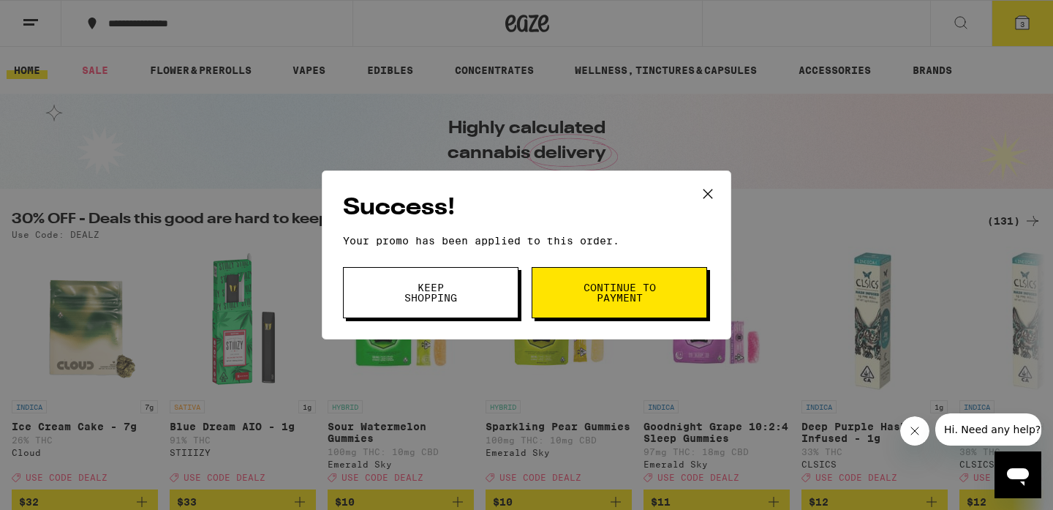
click at [610, 307] on button "Continue to payment" at bounding box center [620, 292] width 176 height 51
